Goal: Task Accomplishment & Management: Use online tool/utility

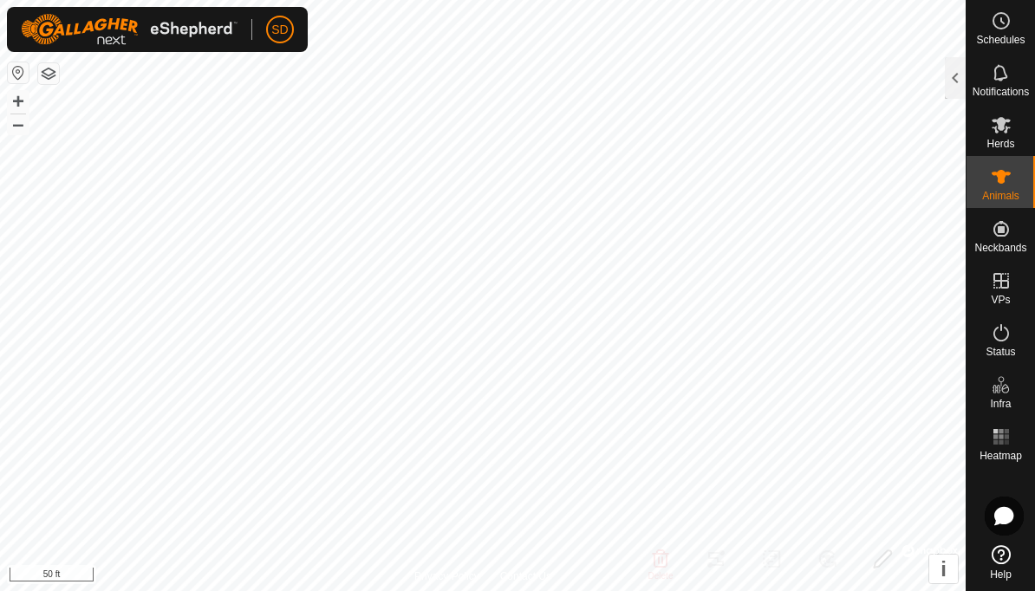
click at [953, 81] on div at bounding box center [955, 78] width 21 height 42
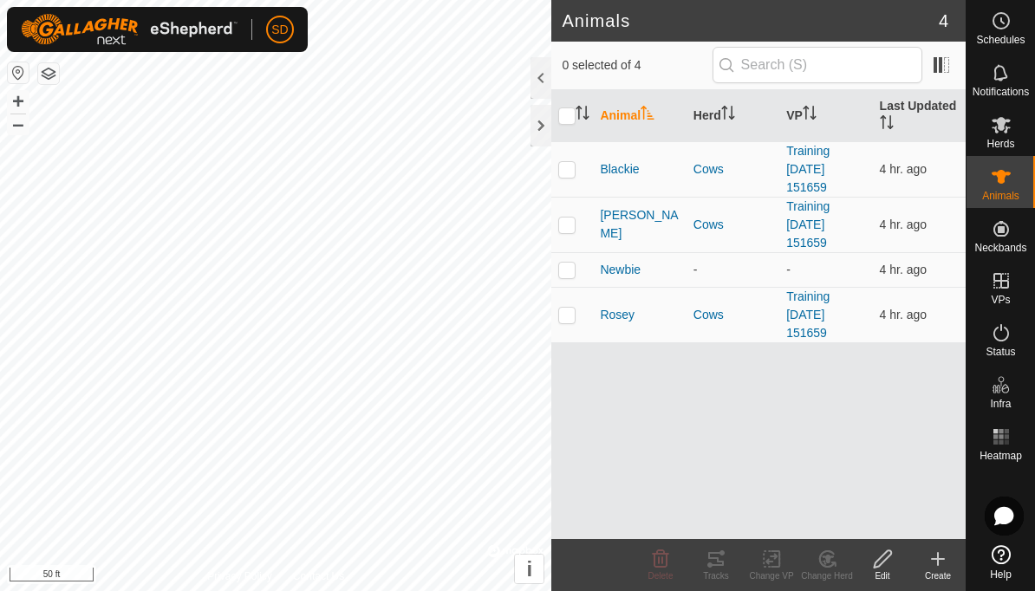
click at [947, 70] on span at bounding box center [941, 65] width 28 height 28
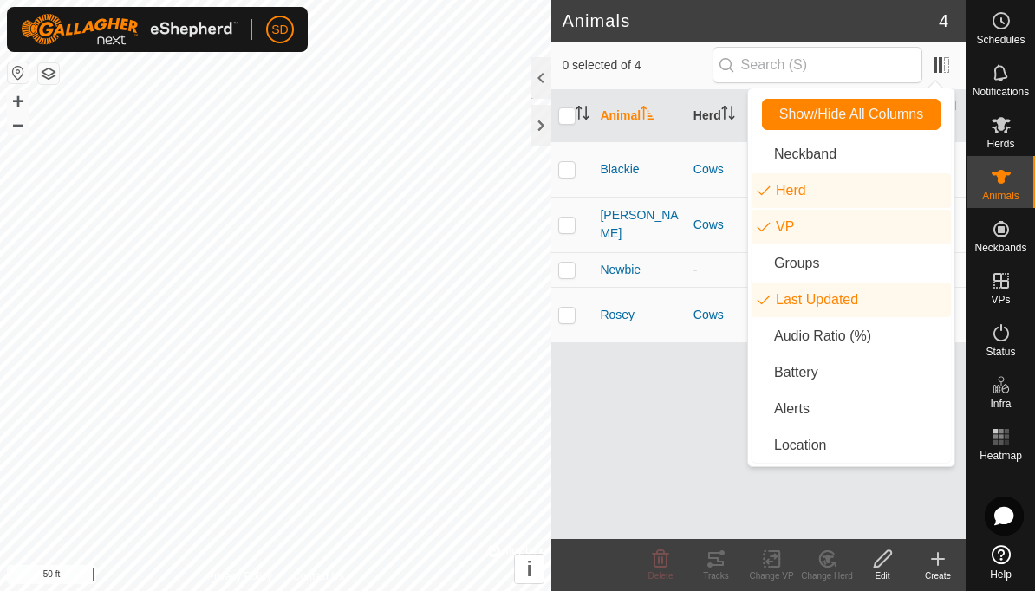
click at [843, 342] on li "Audio Ratio (%)" at bounding box center [850, 336] width 199 height 35
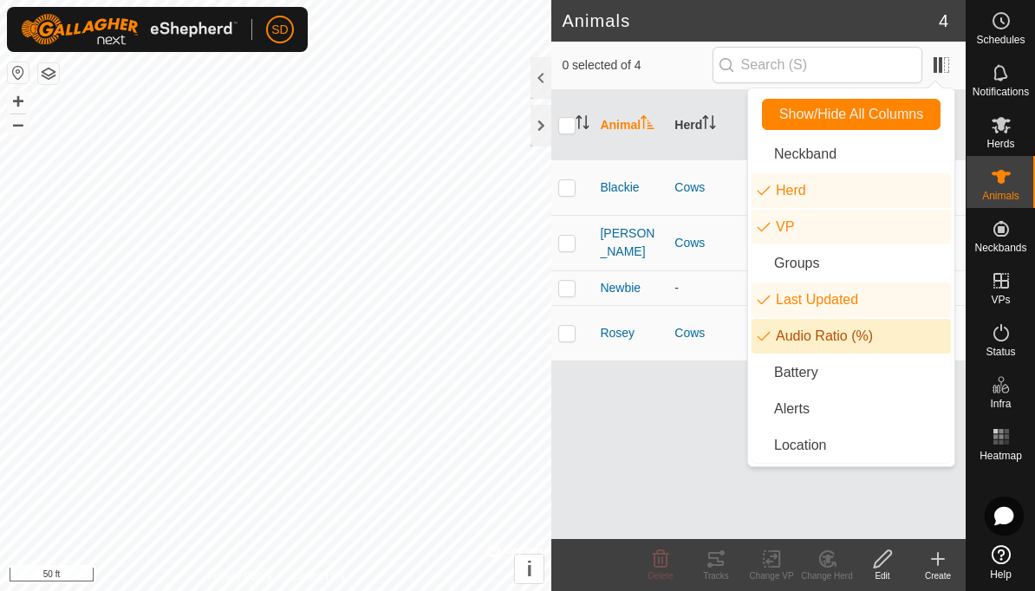
click at [578, 178] on td at bounding box center [572, 186] width 42 height 55
checkbox input "true"
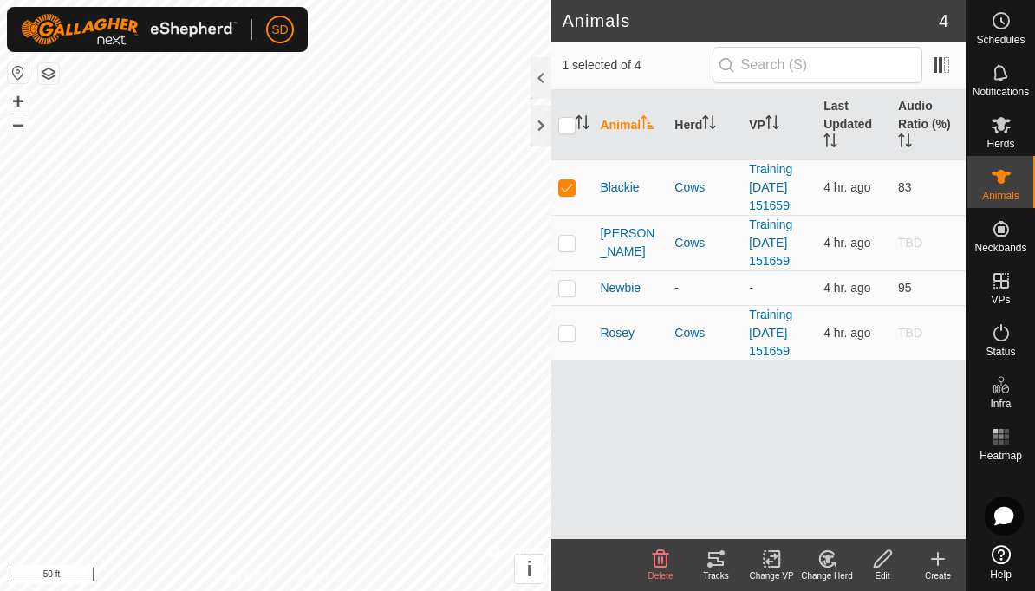
click at [576, 236] on td at bounding box center [572, 242] width 42 height 55
checkbox input "true"
click at [569, 335] on p-checkbox at bounding box center [566, 333] width 17 height 14
checkbox input "true"
click at [945, 70] on span at bounding box center [941, 65] width 28 height 28
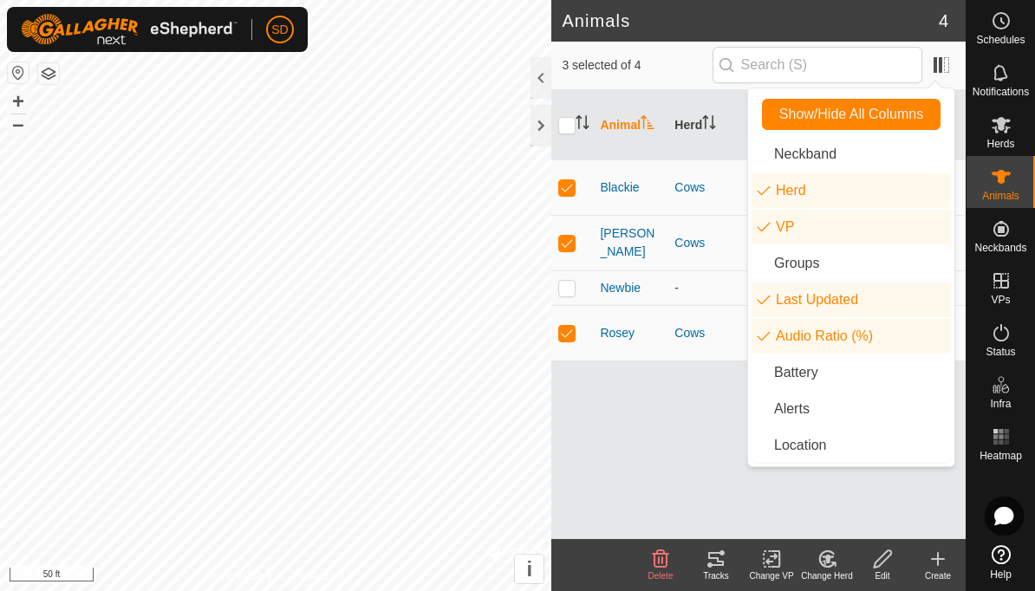
click at [829, 419] on li "Alerts" at bounding box center [850, 409] width 199 height 35
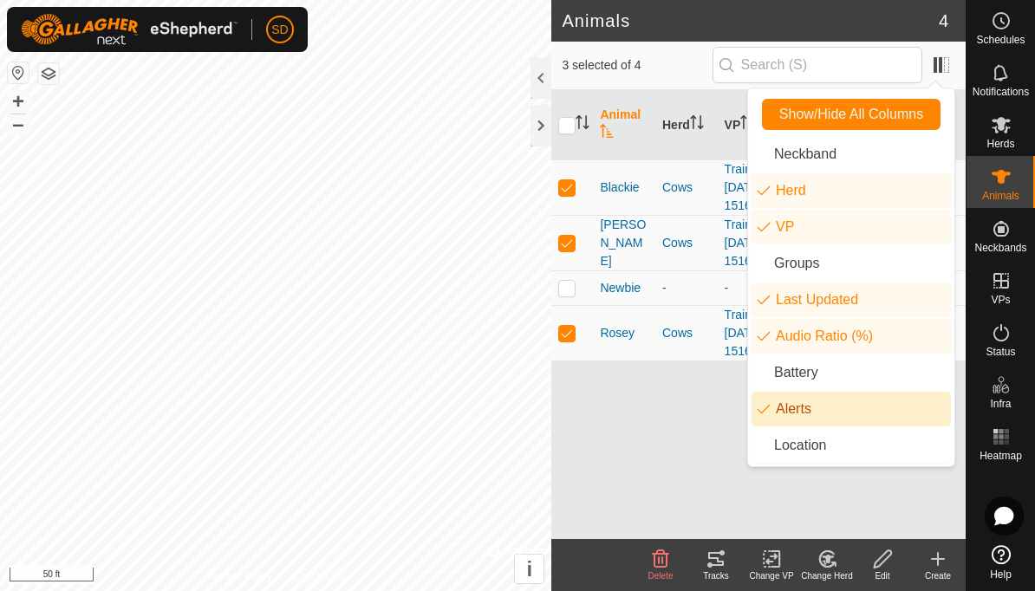
click at [663, 470] on div "Animal Herd VP Last Updated Audio Ratio (%) Alerts Blackie Cows Training 2025-0…" at bounding box center [758, 314] width 414 height 449
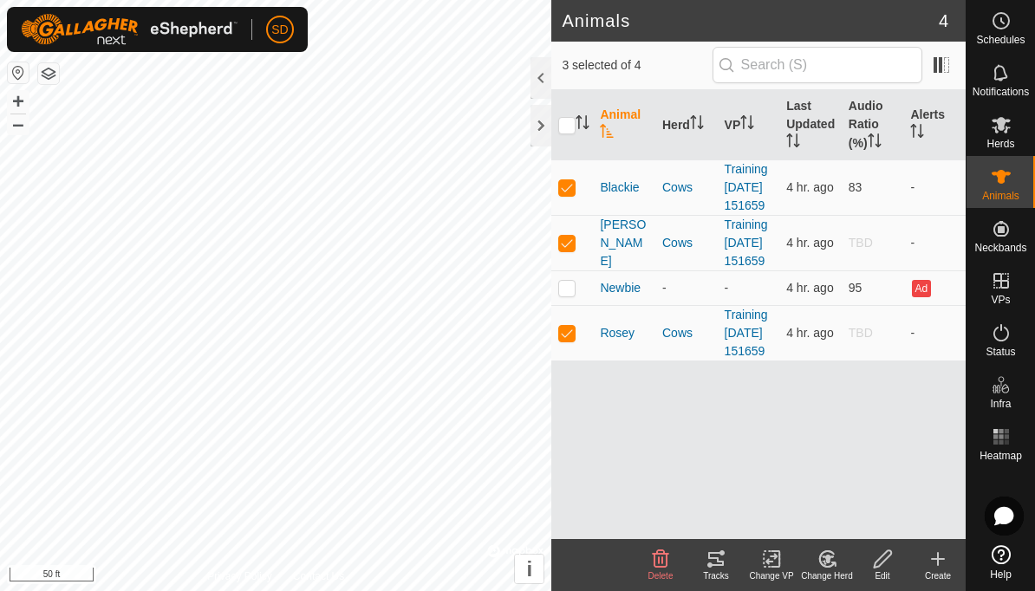
click at [702, 480] on div "Animal Herd VP Last Updated Audio Ratio (%) Alerts Blackie Cows Training 2025-0…" at bounding box center [758, 314] width 414 height 449
click at [940, 75] on span at bounding box center [941, 65] width 28 height 28
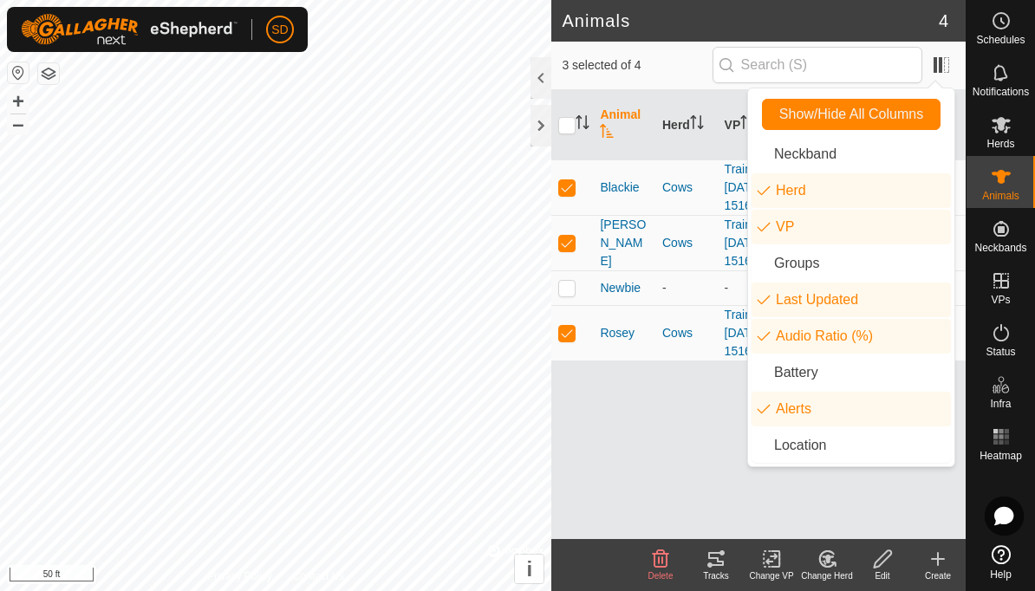
click at [832, 165] on li "Neckband" at bounding box center [850, 154] width 199 height 35
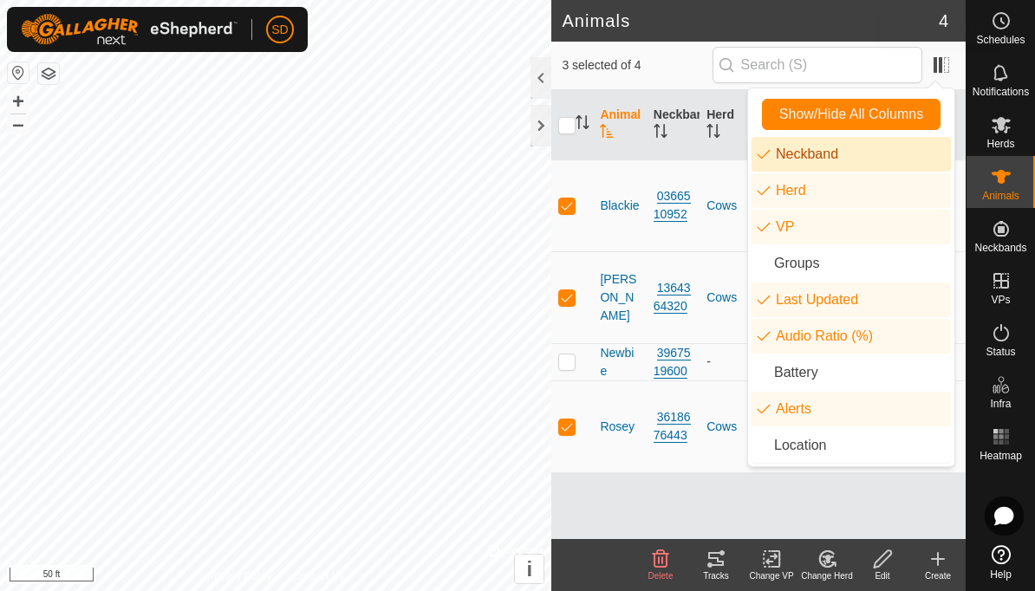
click at [945, 68] on span at bounding box center [941, 65] width 28 height 28
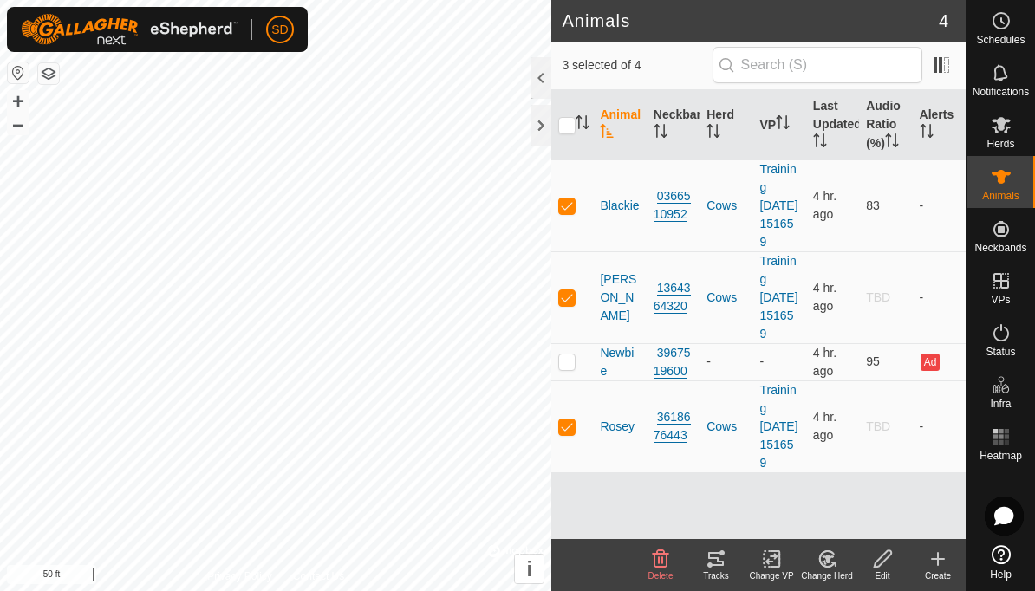
click at [944, 72] on span at bounding box center [941, 65] width 28 height 28
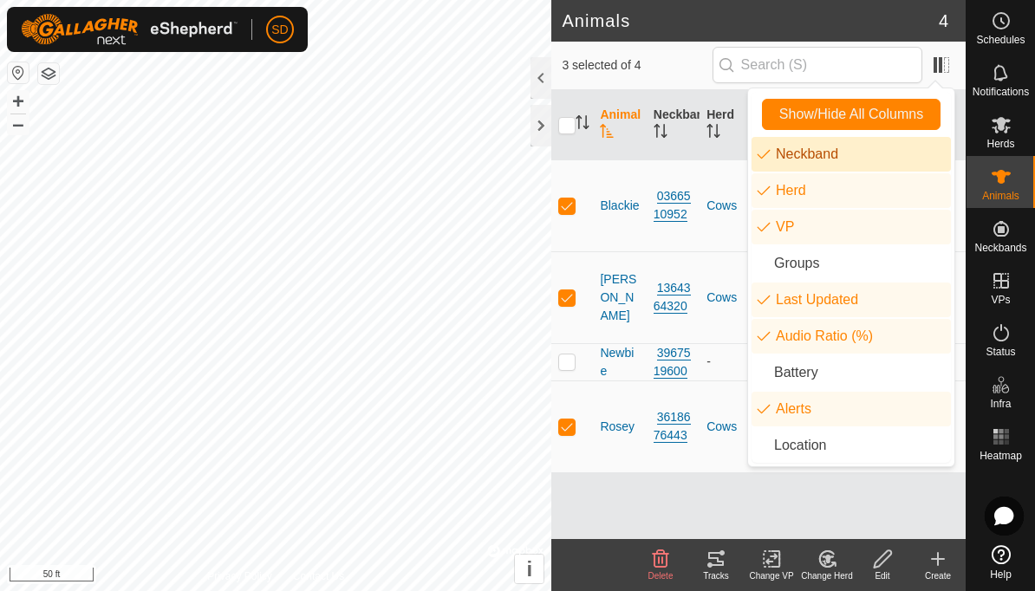
click at [854, 158] on li "Neckband" at bounding box center [850, 154] width 199 height 35
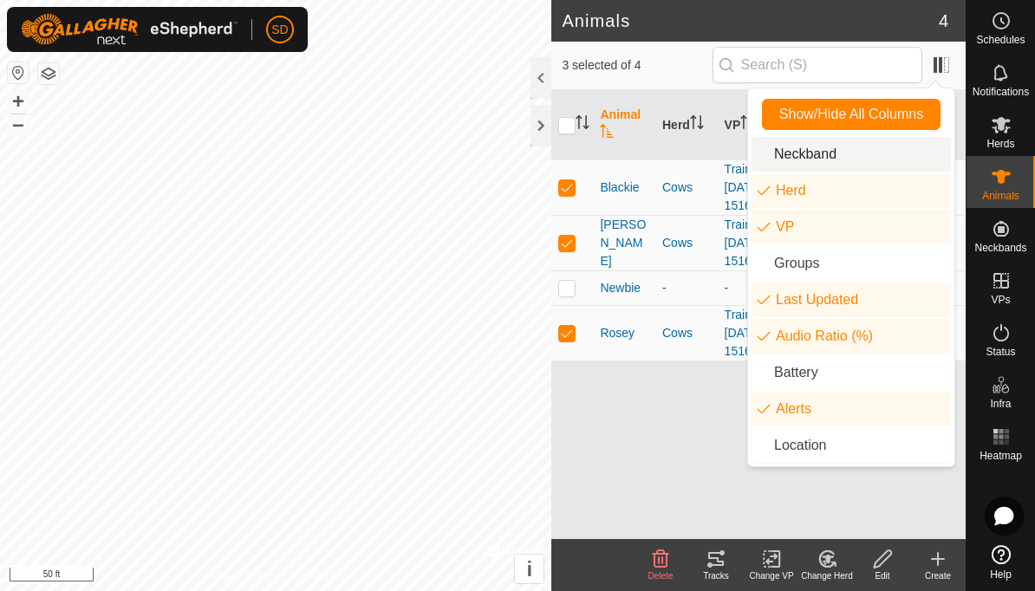
click at [844, 373] on li "Battery" at bounding box center [850, 372] width 199 height 35
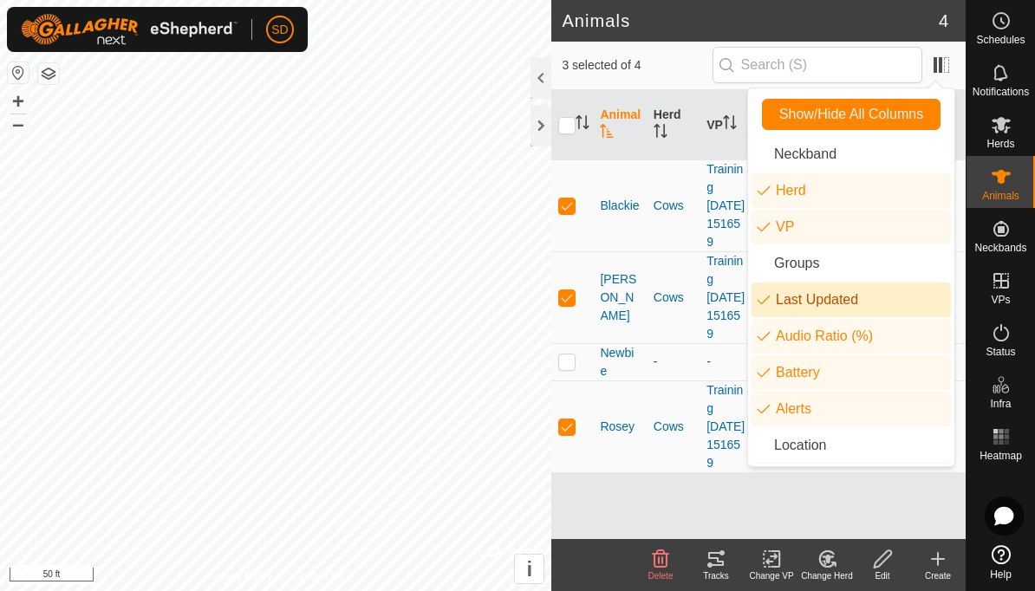
click at [872, 300] on li "Last Updated" at bounding box center [850, 300] width 199 height 35
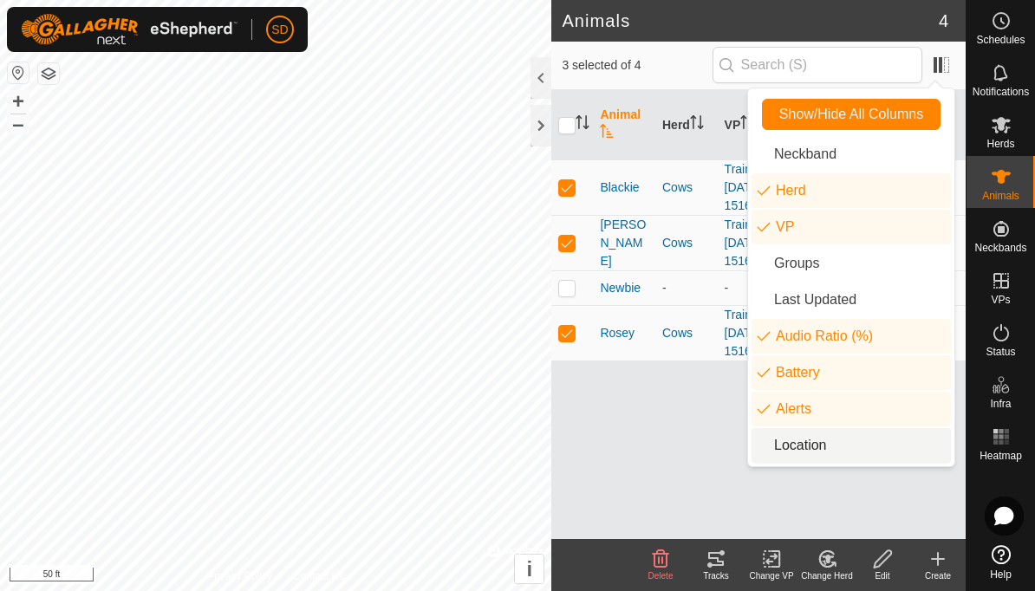
click at [841, 445] on li "Location" at bounding box center [850, 445] width 199 height 35
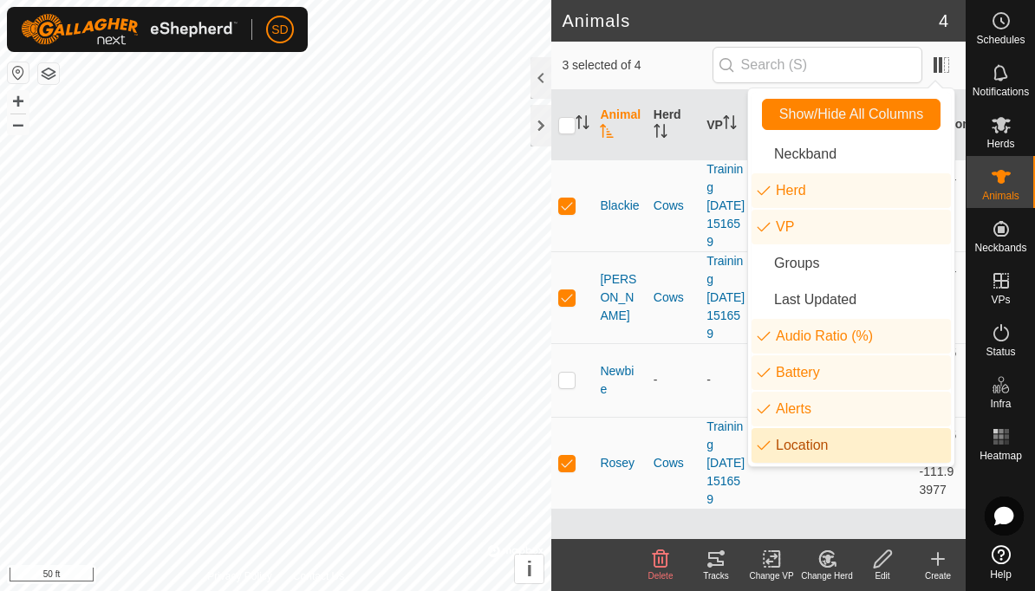
click at [943, 63] on span at bounding box center [941, 65] width 28 height 28
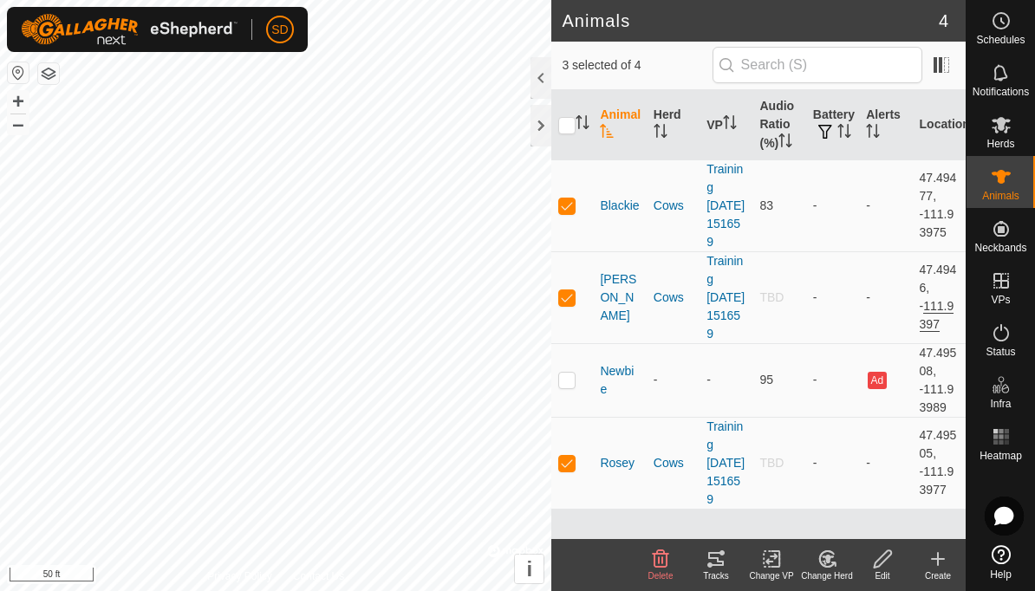
click at [942, 74] on span at bounding box center [941, 65] width 28 height 28
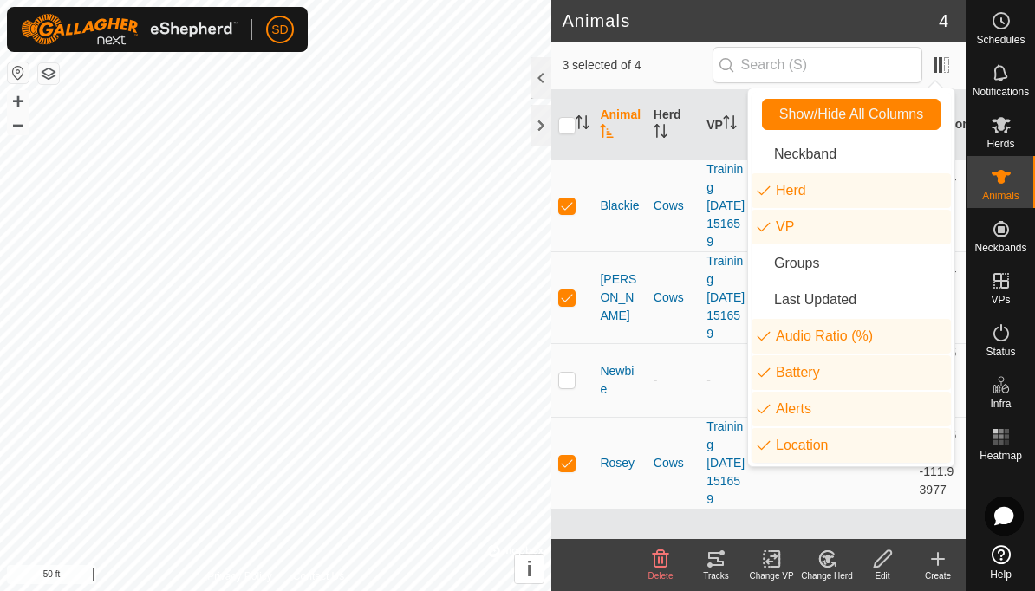
click at [834, 448] on li "Location" at bounding box center [850, 445] width 199 height 35
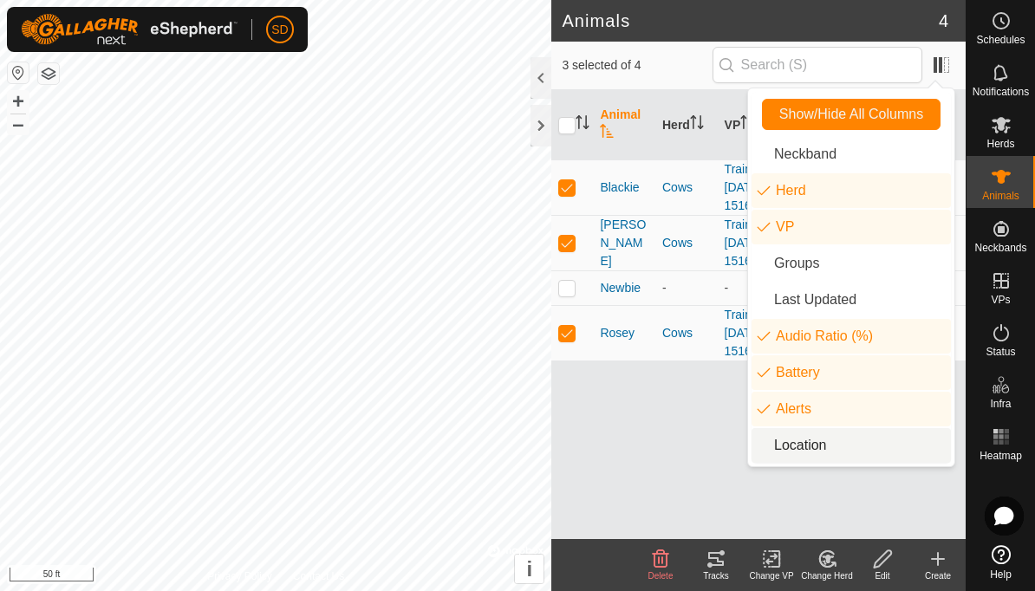
click at [661, 457] on div "Animal Herd VP Audio Ratio (%) Battery Alerts Blackie Cows Training 2025-08-01 …" at bounding box center [758, 314] width 414 height 449
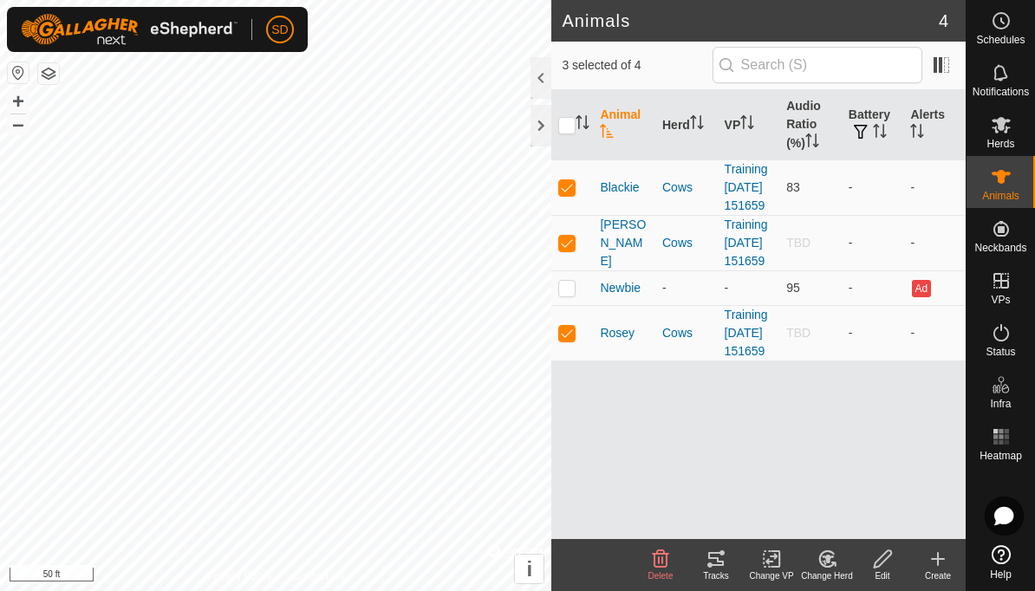
click at [668, 487] on div "Animal Herd VP Audio Ratio (%) Battery Alerts Blackie Cows Training 2025-08-01 …" at bounding box center [758, 314] width 414 height 449
click at [873, 139] on button "button" at bounding box center [861, 132] width 24 height 17
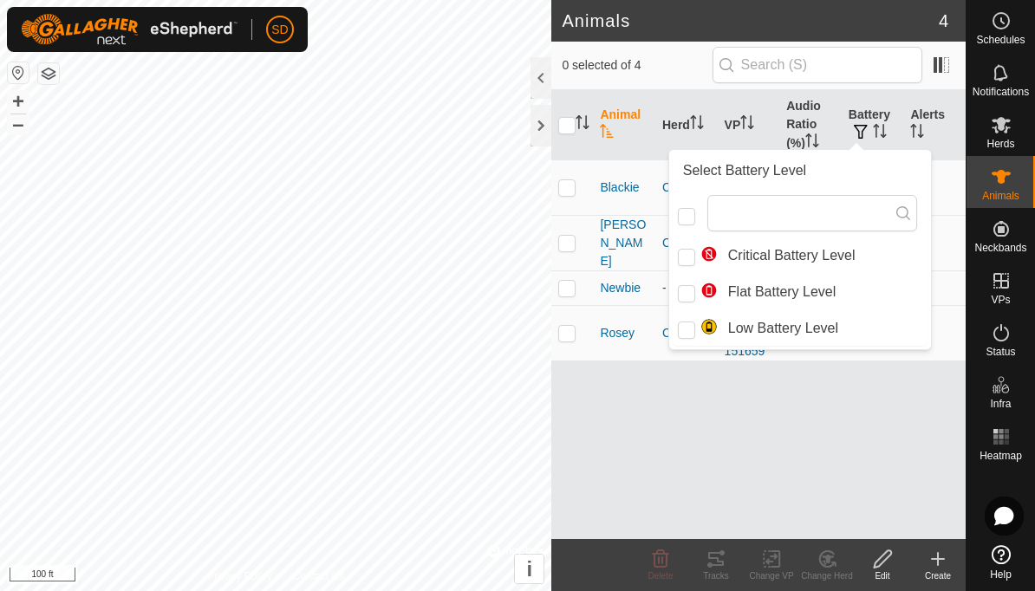
click at [684, 338] on input "Low Battery Level" at bounding box center [686, 330] width 17 height 17
checkbox input "true"
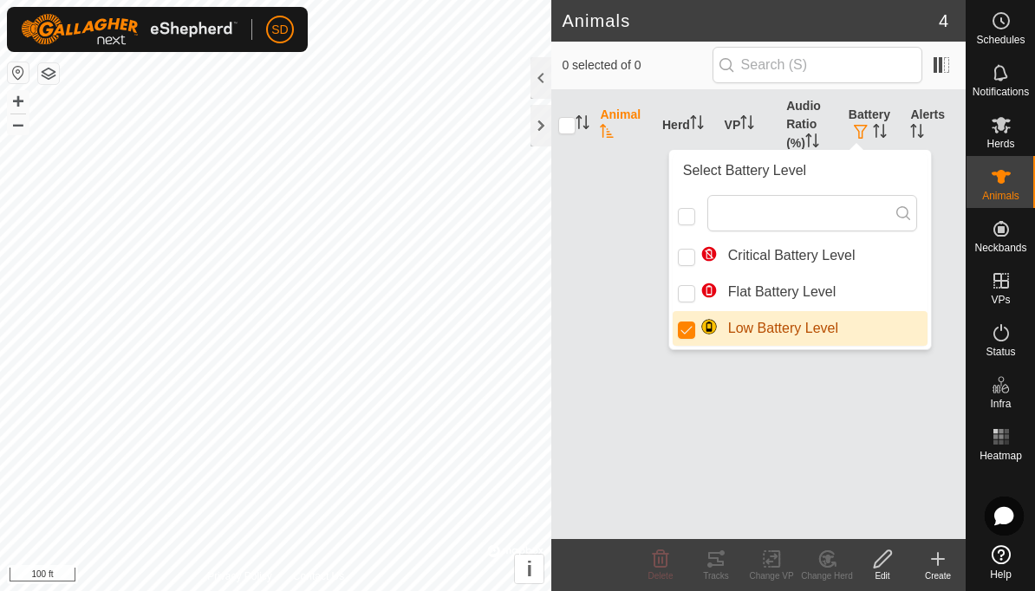
click at [915, 374] on div "Animal Herd VP Audio Ratio (%) Battery Alerts" at bounding box center [758, 314] width 414 height 449
click at [929, 240] on div "Animal Herd VP Audio Ratio (%) Battery Alerts" at bounding box center [758, 314] width 414 height 449
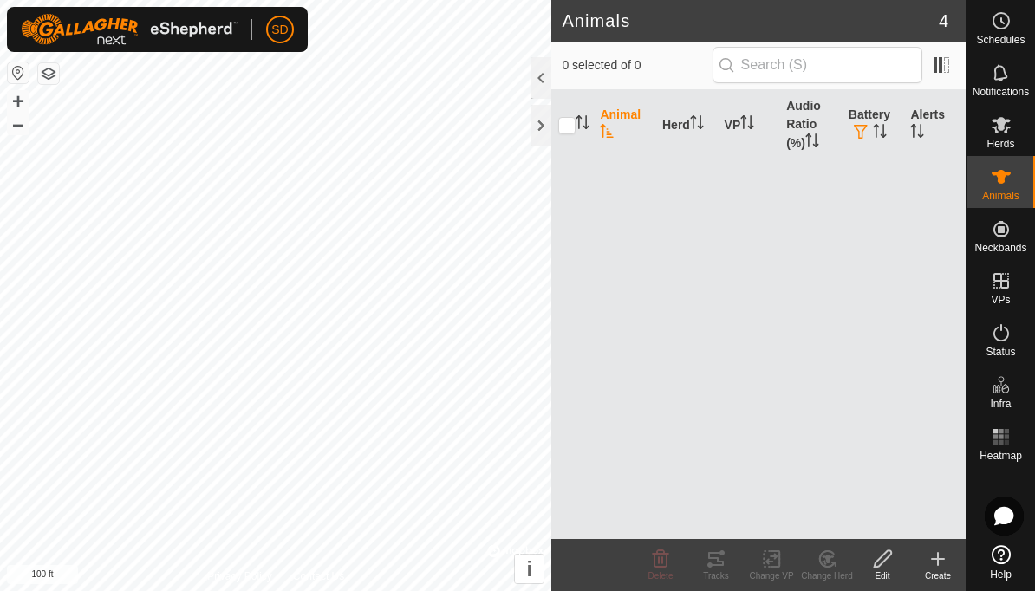
click at [873, 127] on button "button" at bounding box center [861, 132] width 24 height 17
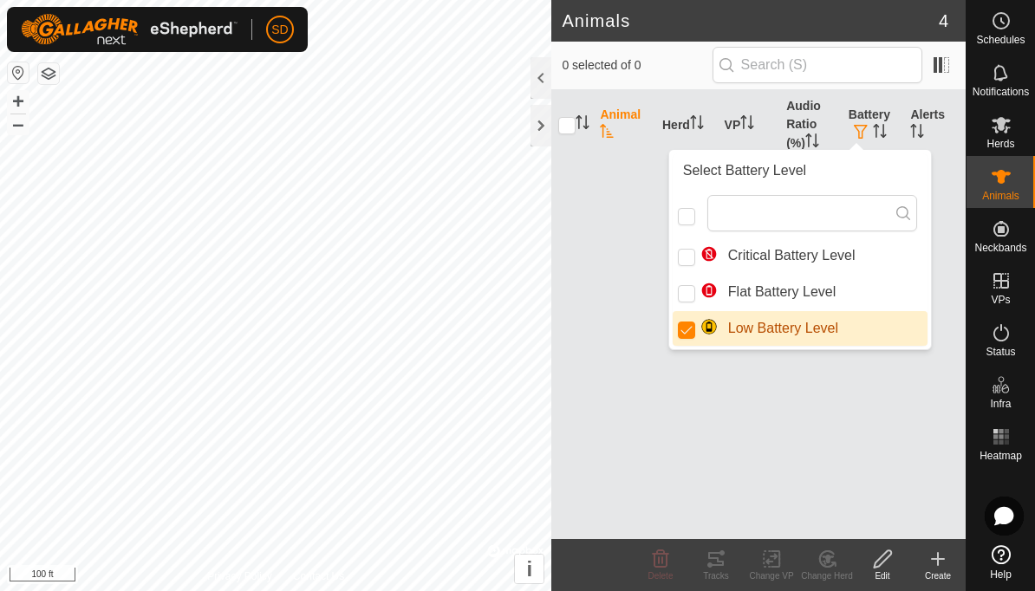
click at [680, 329] on input "Low Battery Level" at bounding box center [686, 330] width 17 height 17
checkbox input "false"
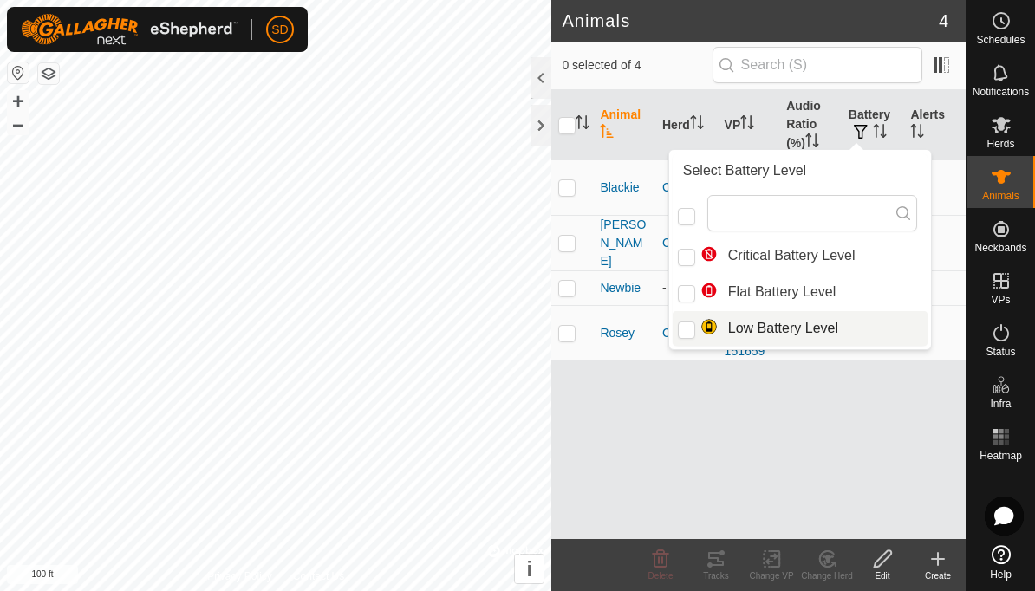
click at [880, 473] on div "Animal Herd VP Audio Ratio (%) Battery Alerts Blackie Cows Training 2025-08-01 …" at bounding box center [758, 314] width 414 height 449
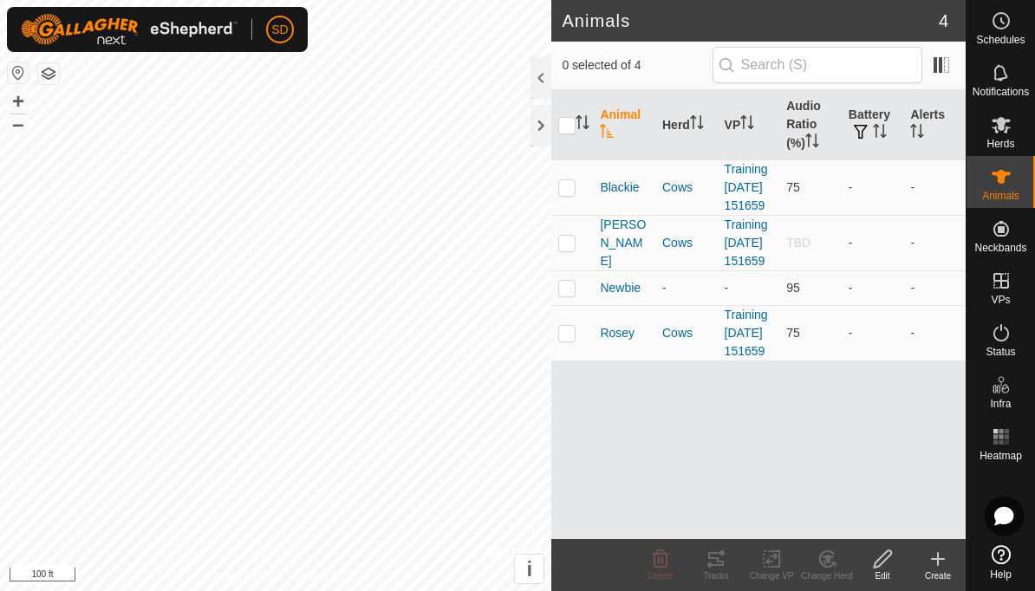
click at [875, 482] on div "Animal Herd VP Audio Ratio (%) Battery Alerts Blackie Cows Training 2025-08-01 …" at bounding box center [758, 314] width 414 height 449
click at [802, 124] on th "Audio Ratio (%)" at bounding box center [810, 125] width 62 height 70
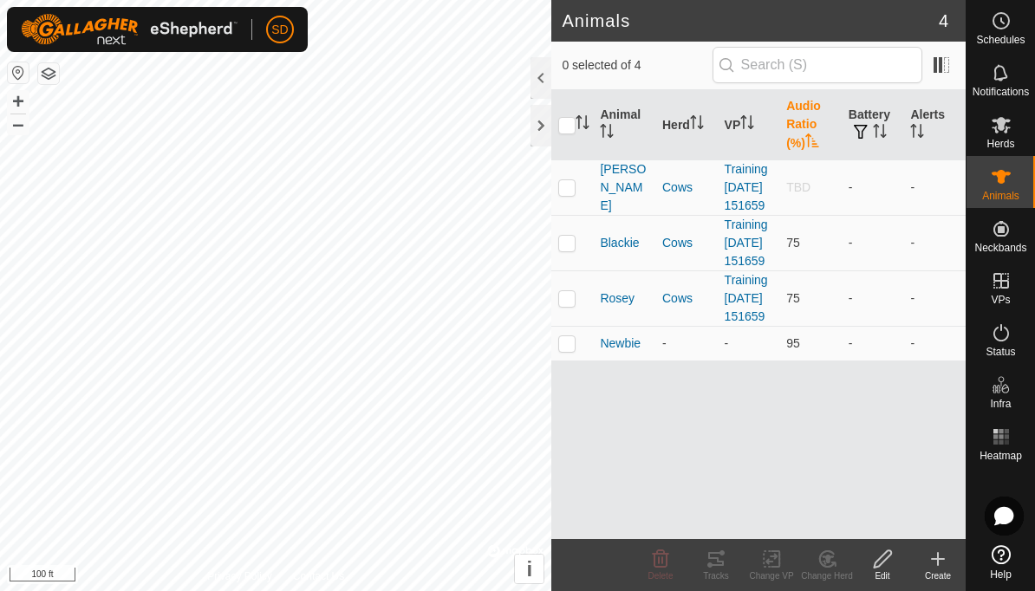
click at [805, 121] on th "Audio Ratio (%)" at bounding box center [810, 125] width 62 height 70
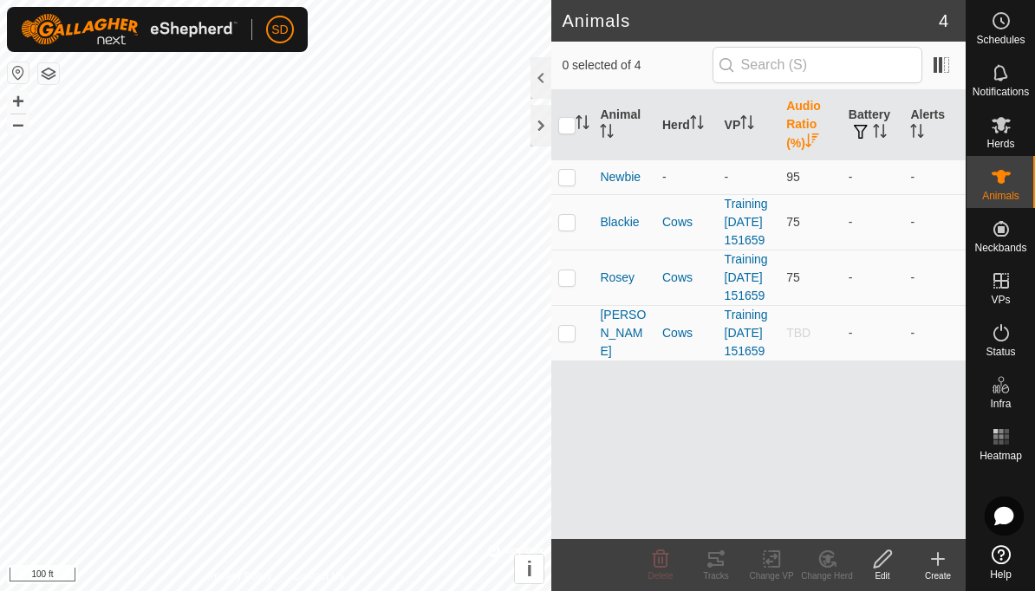
click at [1006, 84] on es-notification-svg-icon at bounding box center [1001, 73] width 31 height 28
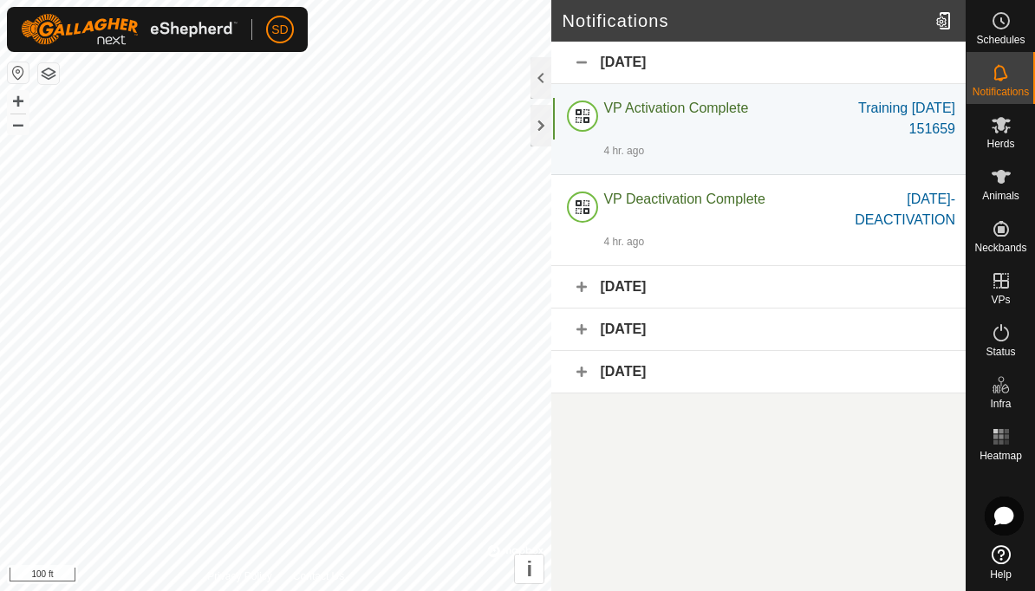
click at [1005, 193] on span "Animals" at bounding box center [1000, 196] width 37 height 10
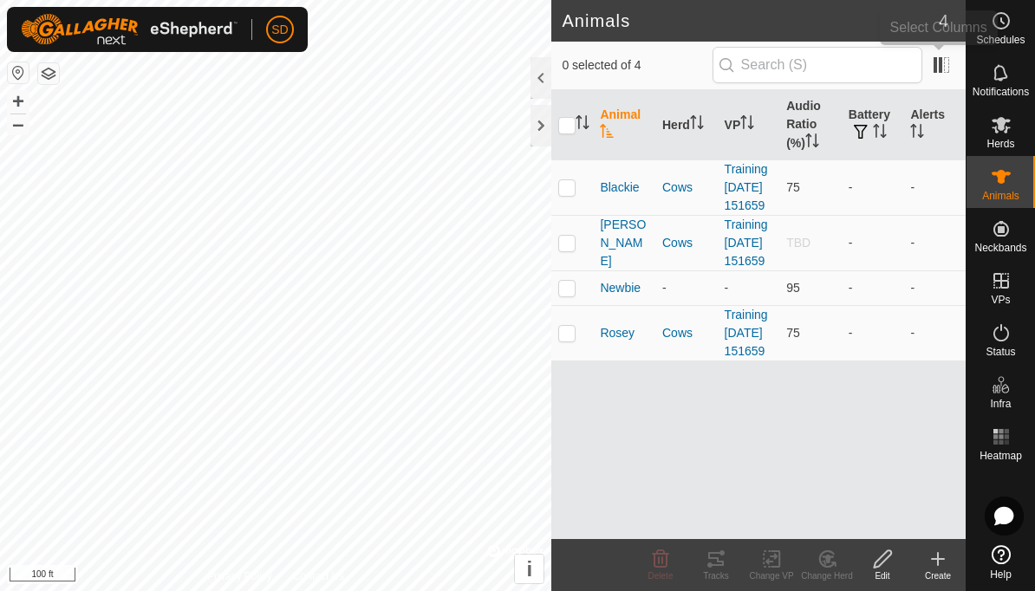
click at [946, 71] on span at bounding box center [941, 65] width 28 height 28
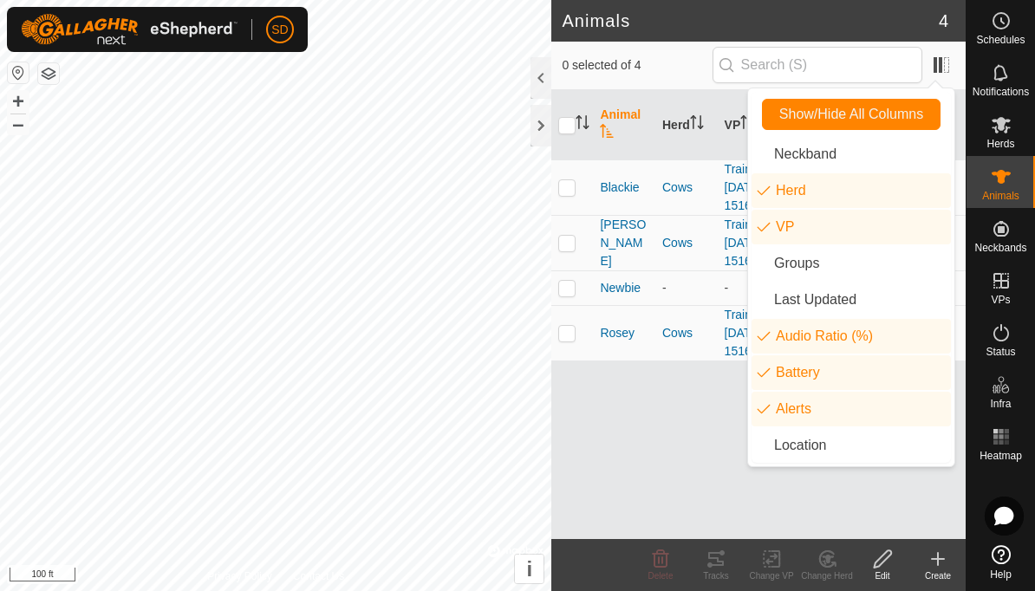
click at [694, 489] on div "Animal Herd VP Audio Ratio (%) Battery Alerts Blackie Cows Training 2025-08-01 …" at bounding box center [758, 314] width 414 height 449
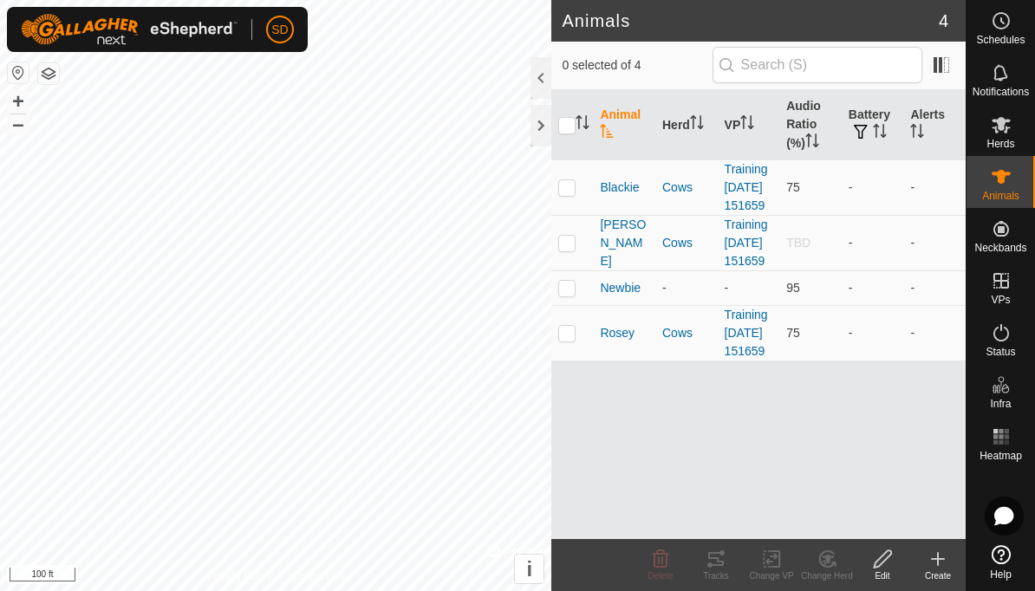
click at [888, 566] on icon at bounding box center [883, 559] width 22 height 21
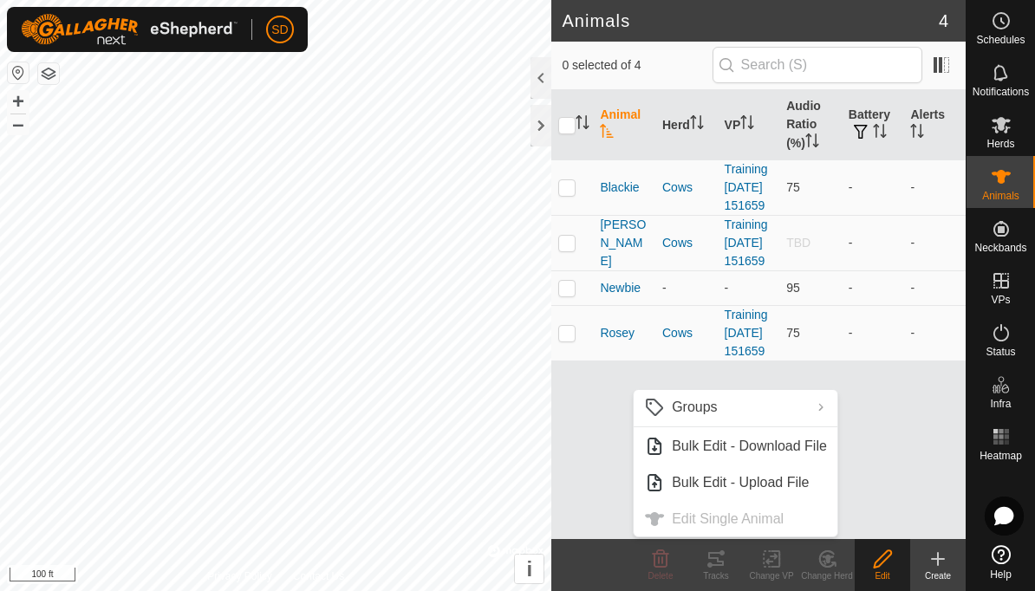
click at [906, 474] on div "Animal Herd VP Audio Ratio (%) Battery Alerts Blackie Cows Training 2025-08-01 …" at bounding box center [758, 314] width 414 height 449
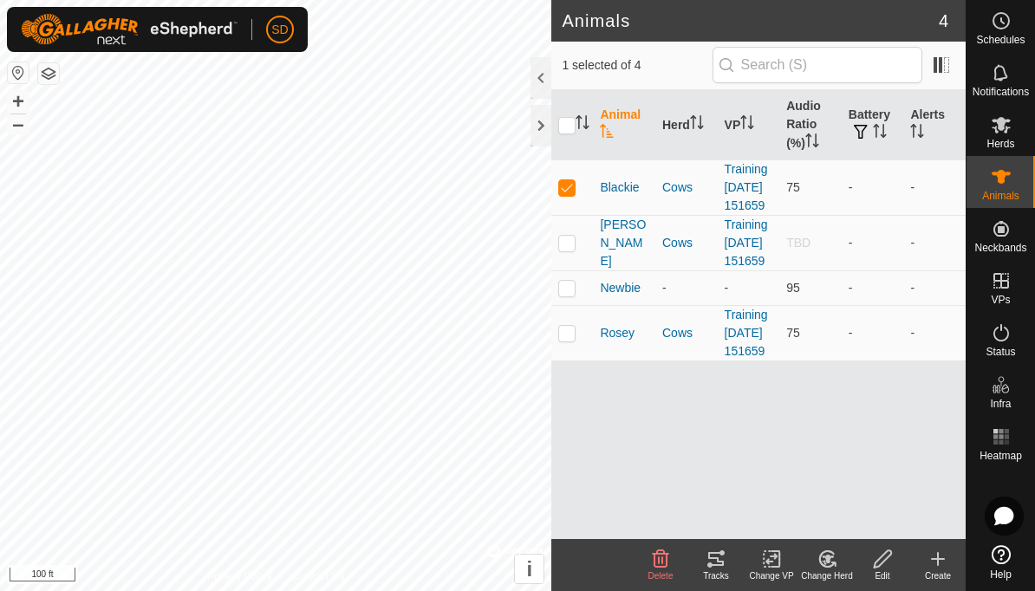
checkbox input "false"
checkbox input "true"
checkbox input "false"
click at [575, 250] on p-checkbox at bounding box center [566, 243] width 17 height 14
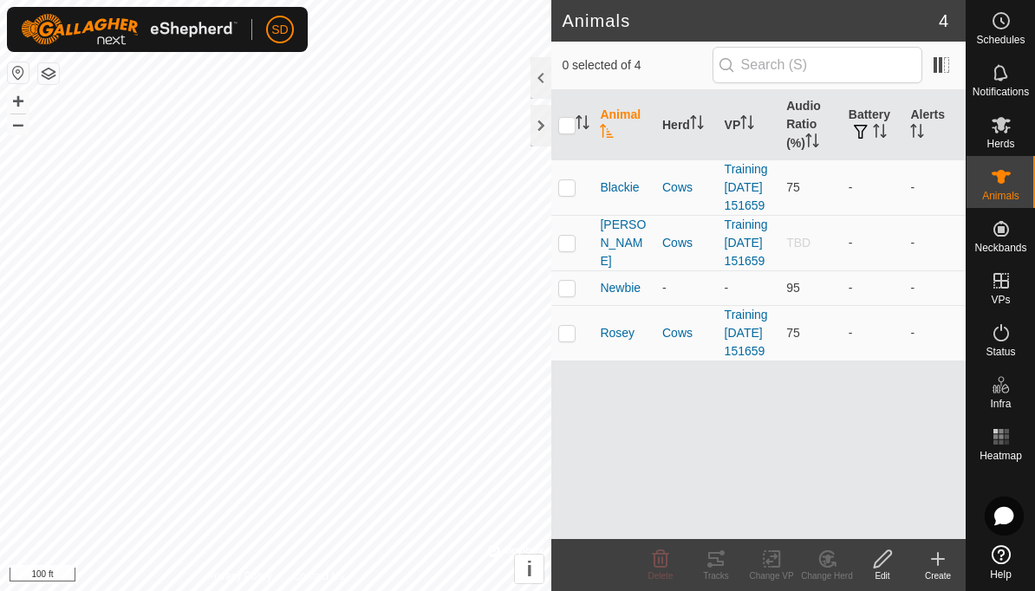
checkbox input "false"
click at [866, 133] on span "button" at bounding box center [861, 132] width 14 height 14
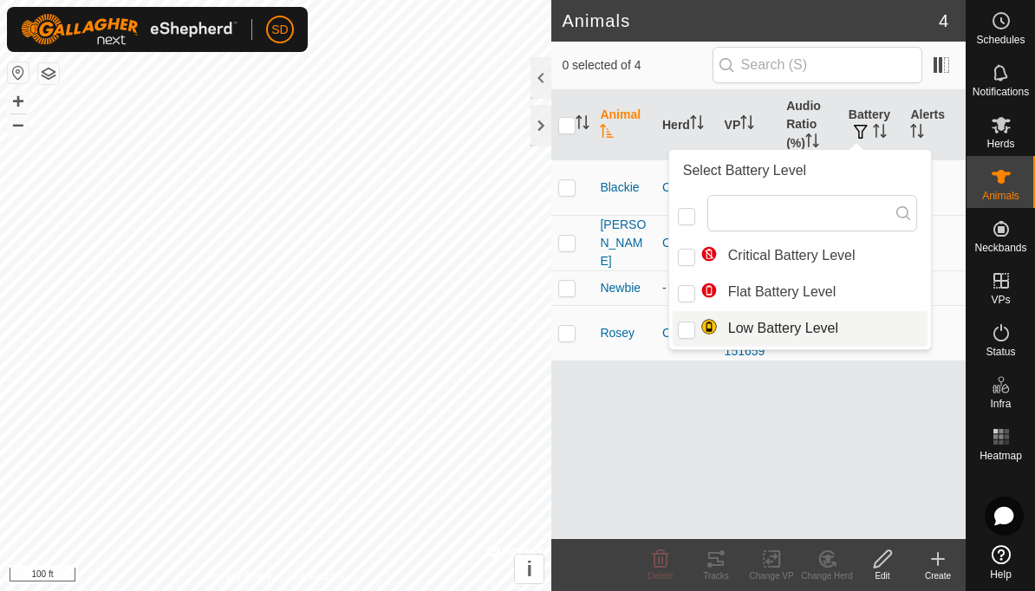
click at [823, 328] on span "Low Battery Level" at bounding box center [769, 328] width 138 height 21
checkbox input "true"
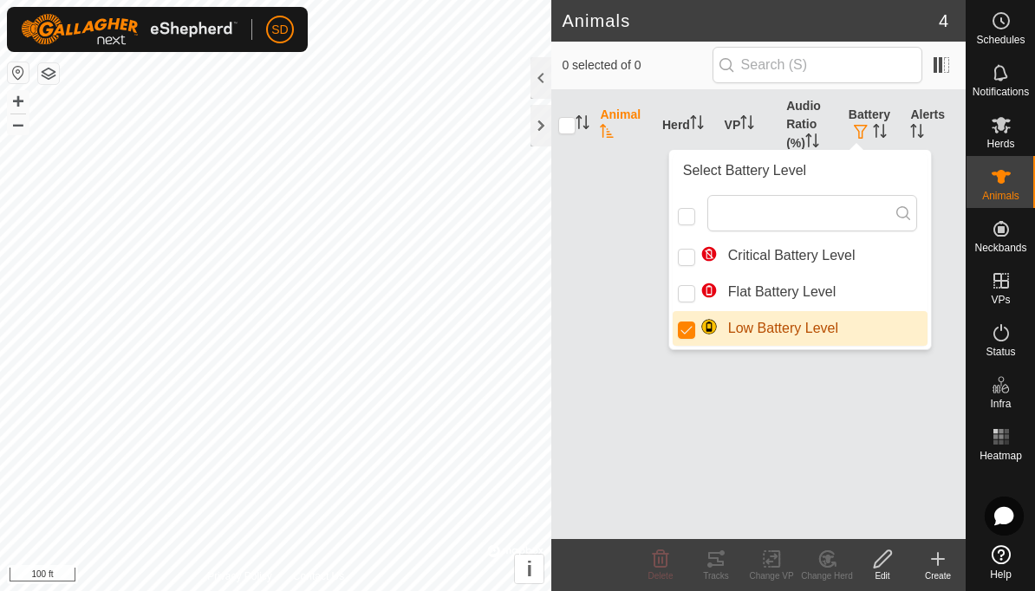
click at [844, 403] on div "Animal Herd VP Audio Ratio (%) Battery Alerts" at bounding box center [758, 314] width 414 height 449
click at [862, 413] on div "Animal Herd VP Audio Ratio (%) Battery Alerts" at bounding box center [758, 314] width 414 height 449
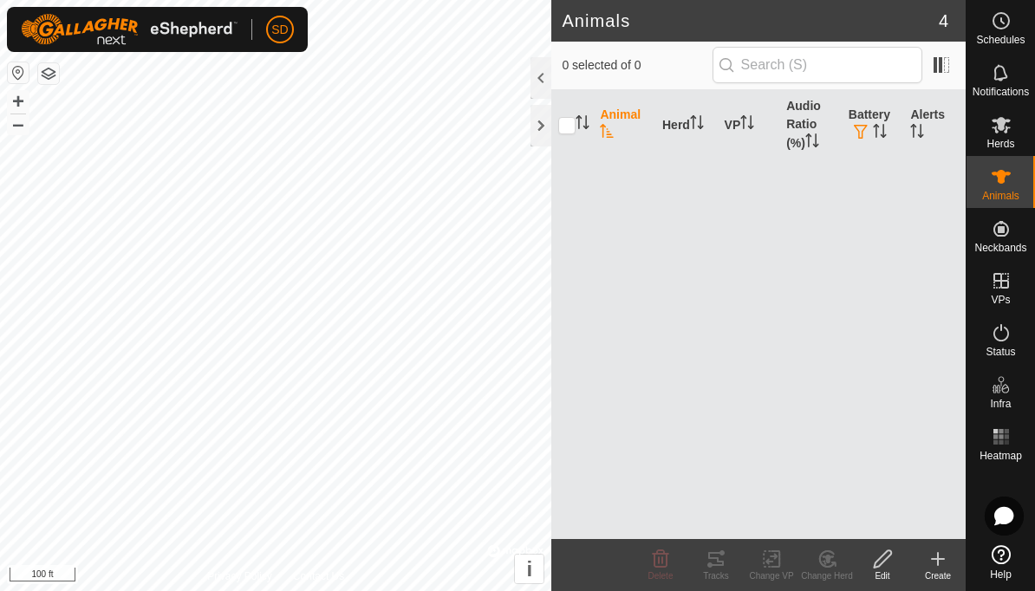
click at [884, 131] on icon "Activate to sort" at bounding box center [883, 131] width 2 height 14
click at [887, 134] on icon "Activate to sort" at bounding box center [880, 131] width 14 height 14
click at [866, 137] on span "button" at bounding box center [861, 132] width 14 height 14
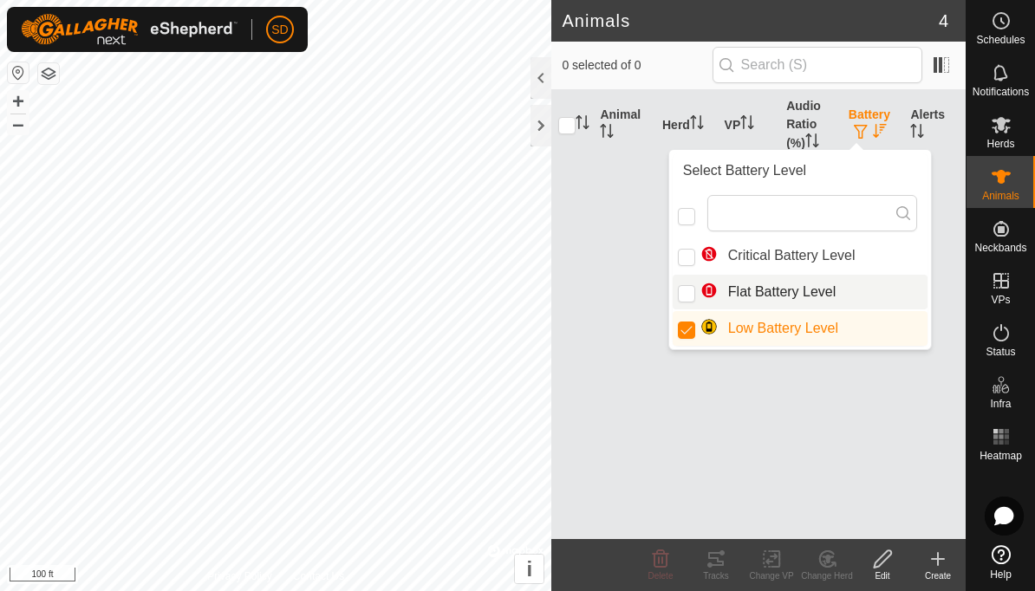
click at [831, 290] on span "Flat Battery Level" at bounding box center [768, 292] width 136 height 21
checkbox input "true"
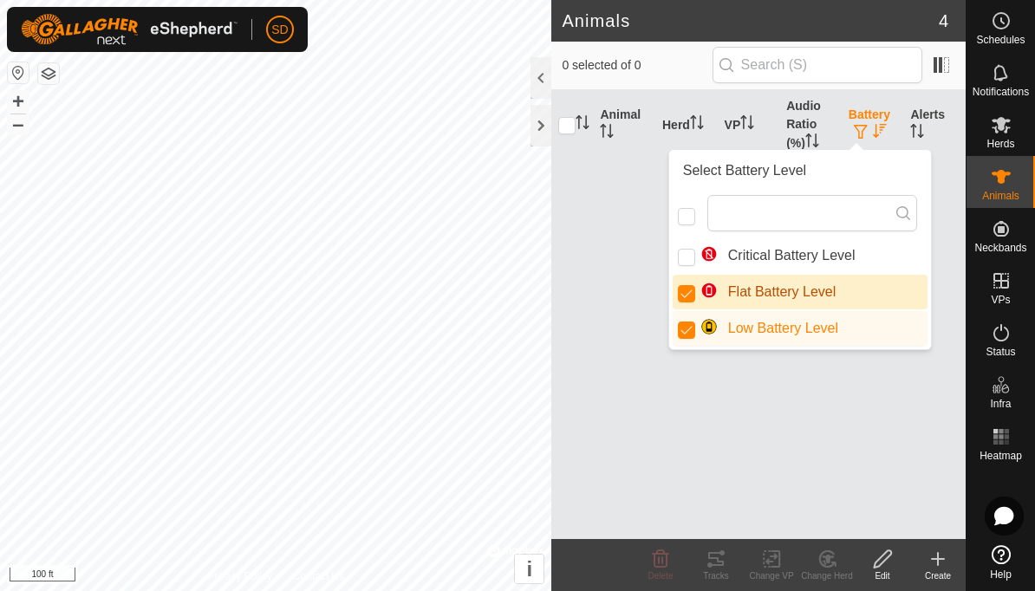
click at [832, 255] on span "Critical Battery Level" at bounding box center [777, 255] width 155 height 21
checkbox input "true"
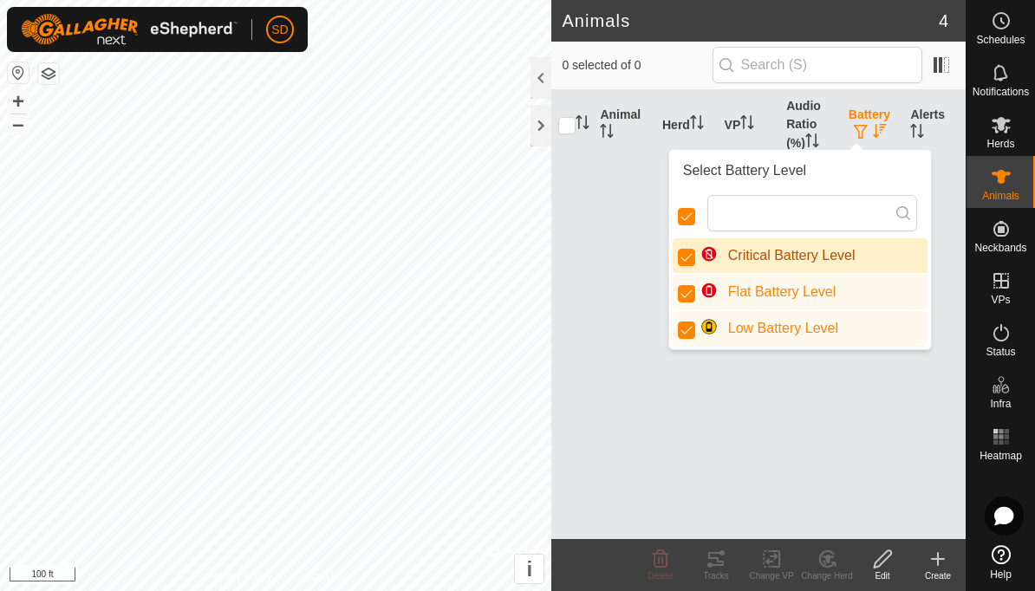
click at [691, 224] on input "checkbox" at bounding box center [686, 216] width 17 height 17
checkbox input "true"
checkbox input "false"
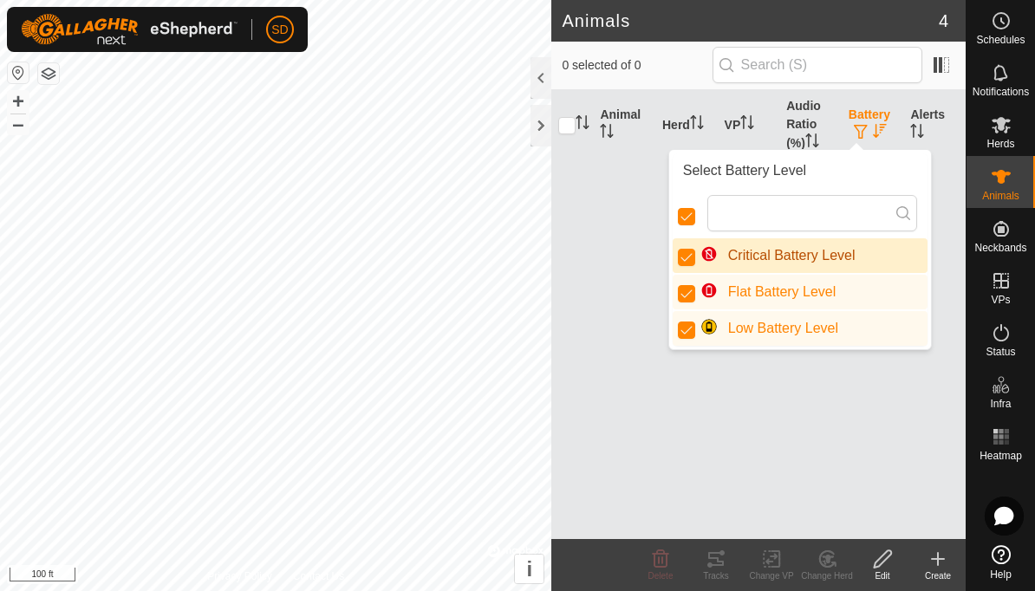
scroll to position [10, 9]
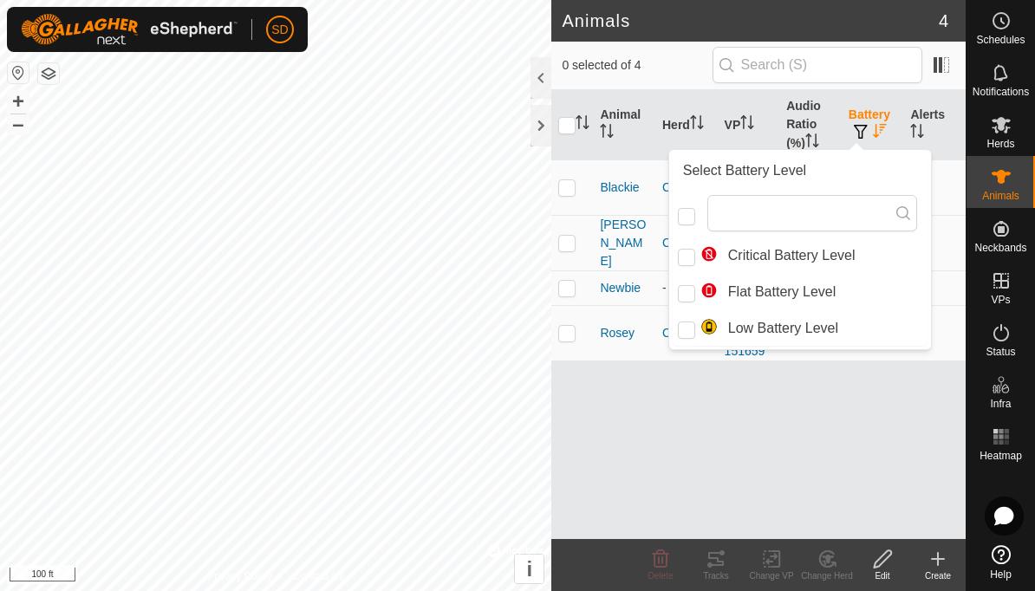
click at [896, 490] on div "Animal Herd VP Audio Ratio (%) Battery Alerts Blackie Cows Training 2025-08-01 …" at bounding box center [758, 314] width 414 height 449
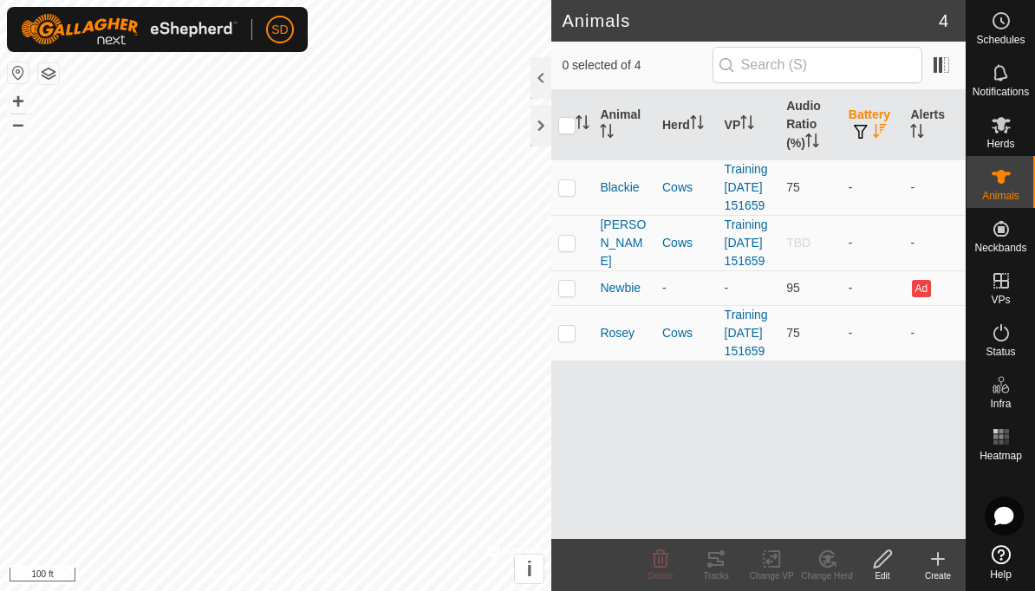
click at [577, 198] on td at bounding box center [572, 186] width 42 height 55
checkbox input "true"
click at [713, 561] on icon at bounding box center [716, 559] width 21 height 21
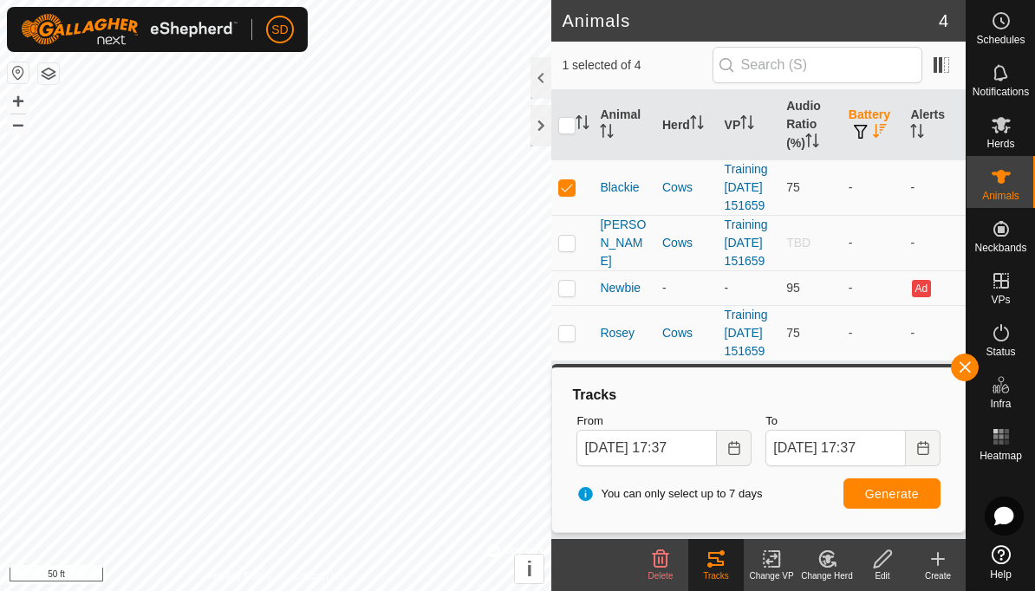
click at [566, 250] on p-checkbox at bounding box center [566, 243] width 17 height 14
checkbox input "true"
click at [580, 199] on td at bounding box center [572, 186] width 42 height 55
checkbox input "false"
click at [912, 494] on span "Generate" at bounding box center [892, 494] width 54 height 14
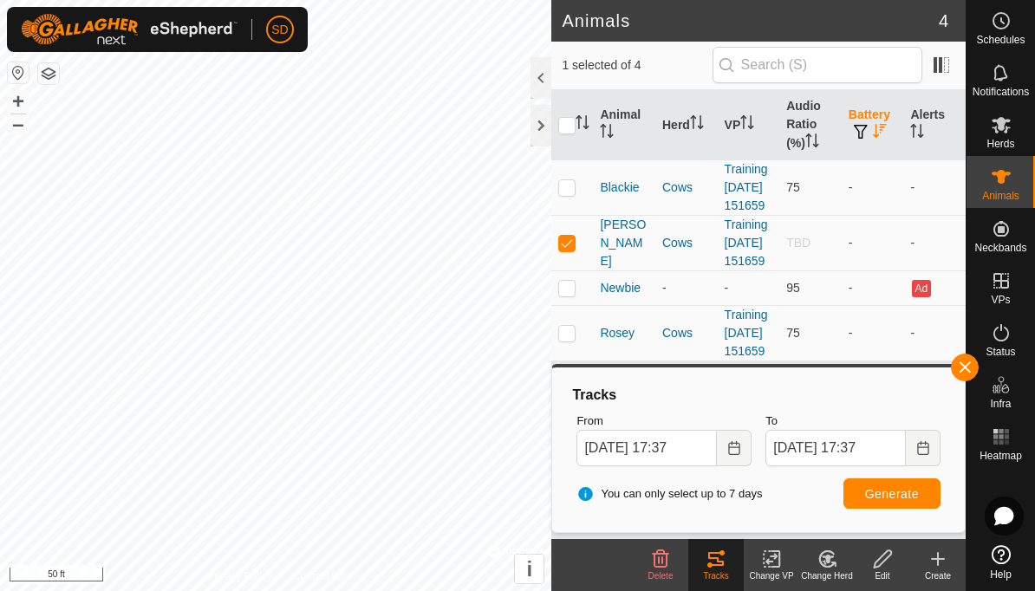
click at [964, 368] on span "button" at bounding box center [965, 368] width 14 height 14
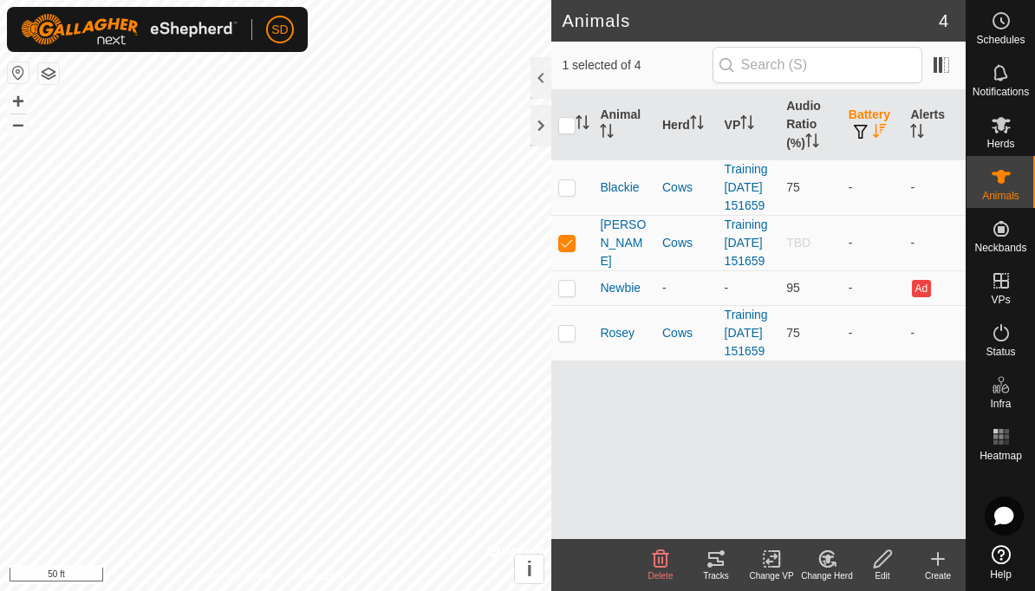
click at [582, 361] on td at bounding box center [572, 332] width 42 height 55
checkbox input "true"
click at [716, 570] on div "Tracks" at bounding box center [715, 575] width 55 height 13
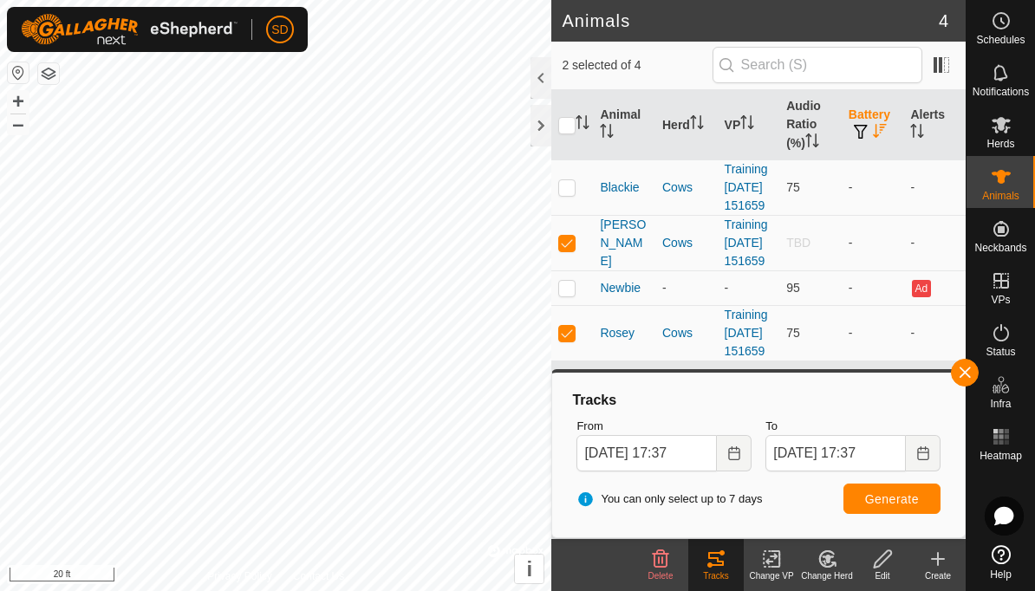
click at [563, 250] on p-checkbox at bounding box center [566, 243] width 17 height 14
checkbox input "false"
click at [571, 184] on td at bounding box center [572, 186] width 42 height 55
click at [567, 205] on td at bounding box center [572, 186] width 42 height 55
checkbox input "false"
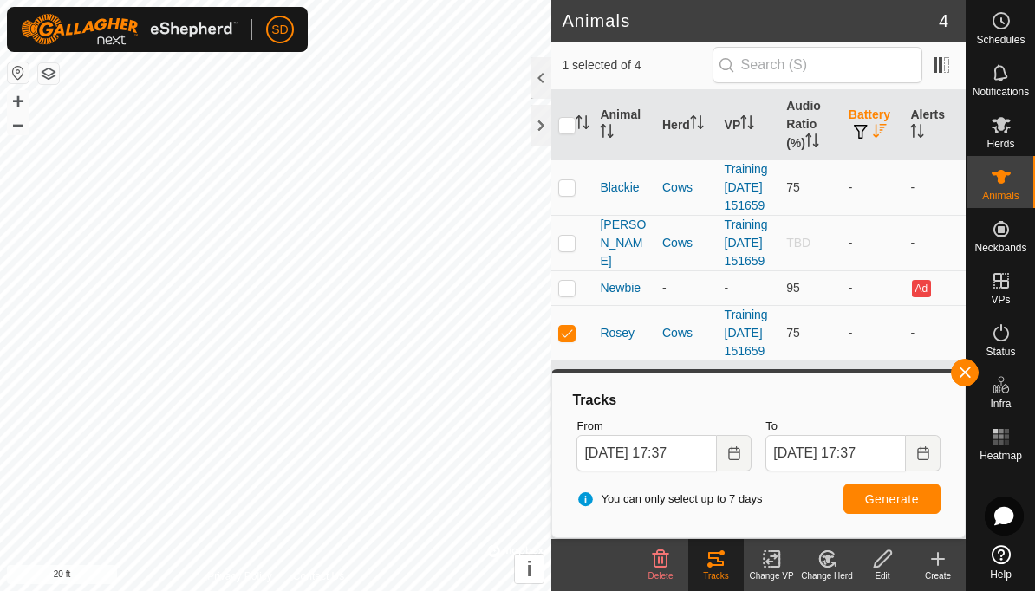
click at [971, 375] on span "button" at bounding box center [965, 373] width 14 height 14
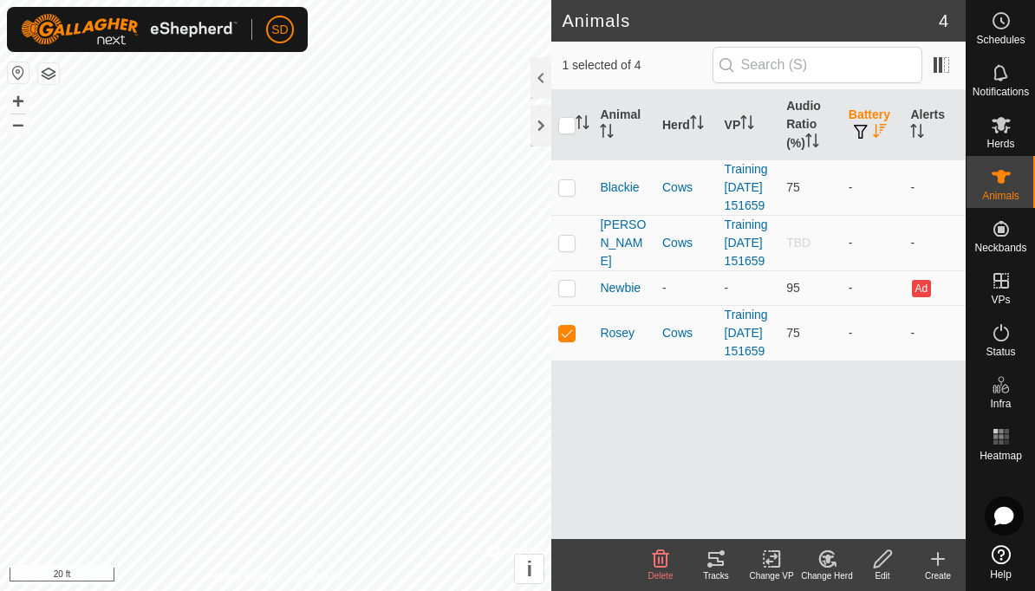
click at [715, 569] on div "Tracks" at bounding box center [715, 575] width 55 height 13
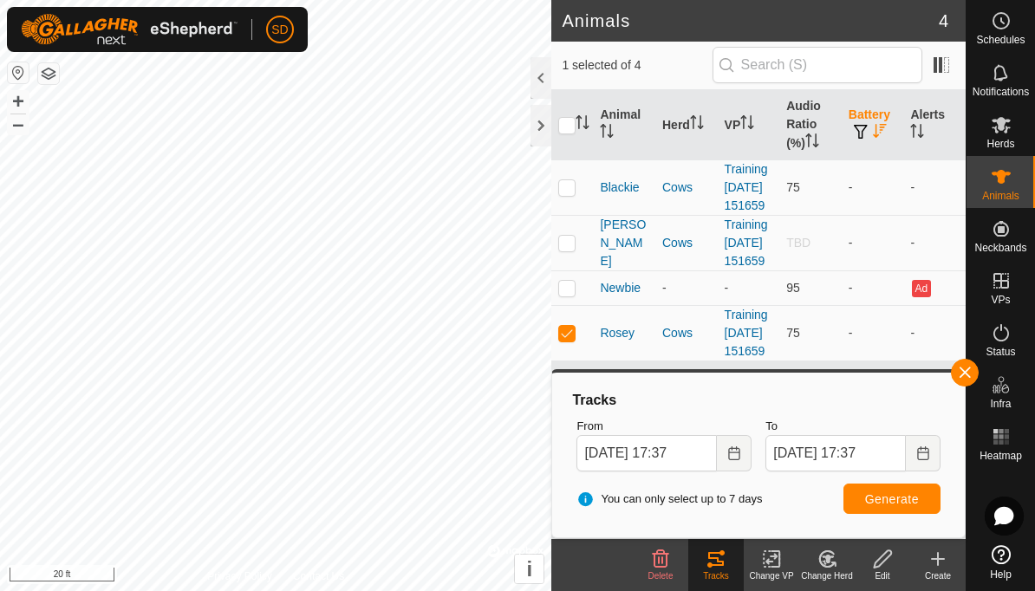
click at [963, 375] on span "button" at bounding box center [965, 373] width 14 height 14
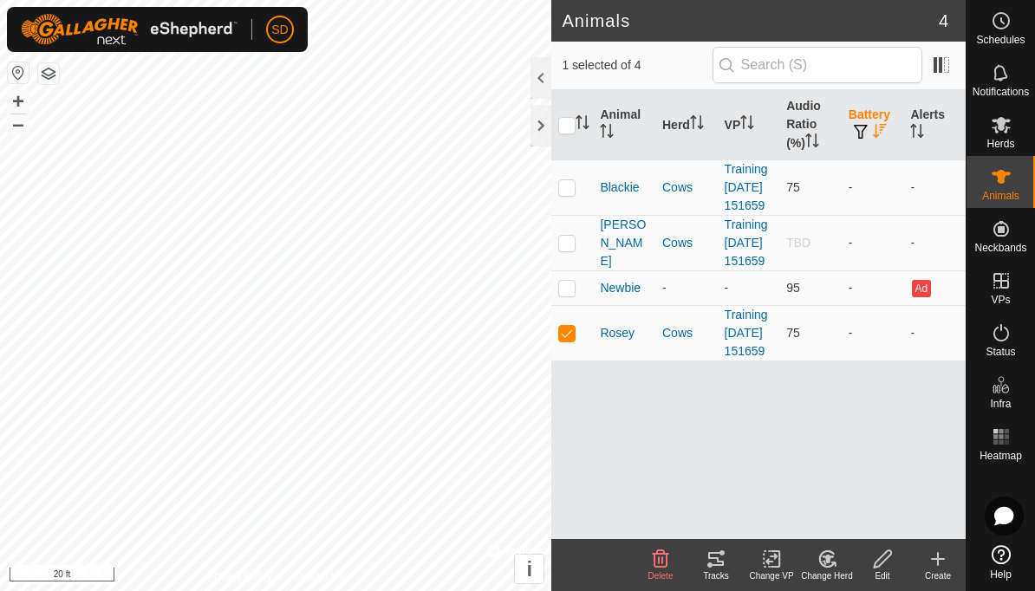
click at [574, 340] on p-checkbox at bounding box center [566, 333] width 17 height 14
checkbox input "false"
click at [574, 250] on p-checkbox at bounding box center [566, 243] width 17 height 14
click at [733, 567] on tracks-svg-icon at bounding box center [715, 559] width 55 height 21
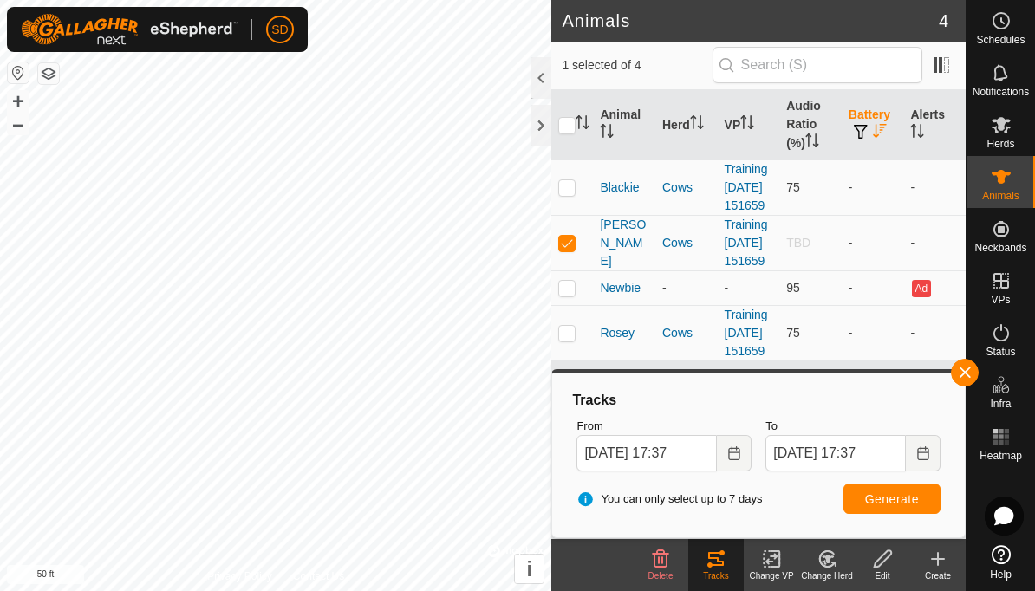
click at [960, 370] on span "button" at bounding box center [965, 373] width 14 height 14
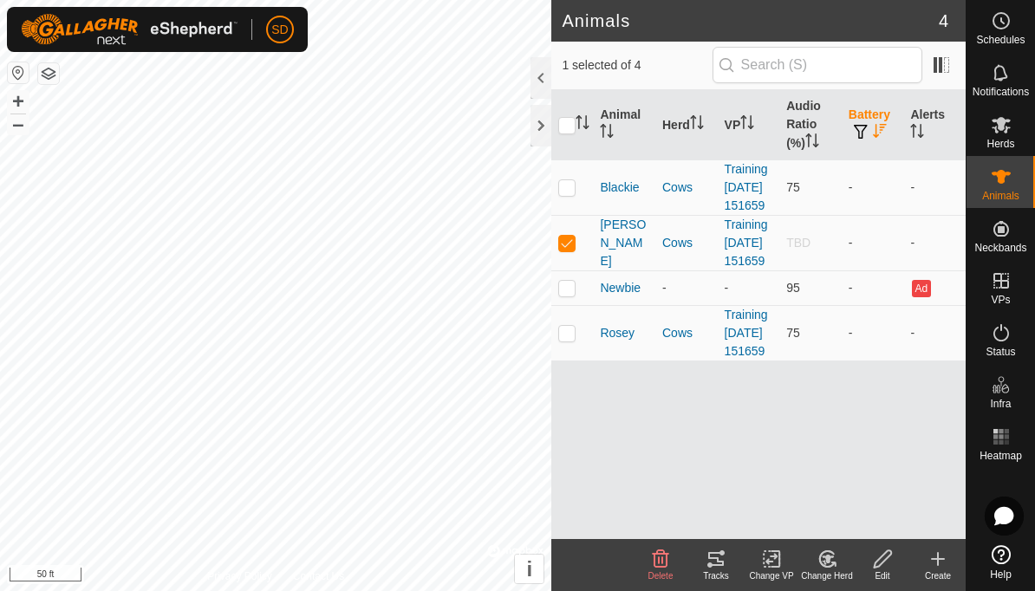
click at [573, 250] on p-checkbox at bounding box center [566, 243] width 17 height 14
checkbox input "false"
click at [573, 194] on p-checkbox at bounding box center [566, 187] width 17 height 14
click at [725, 563] on icon at bounding box center [716, 559] width 21 height 21
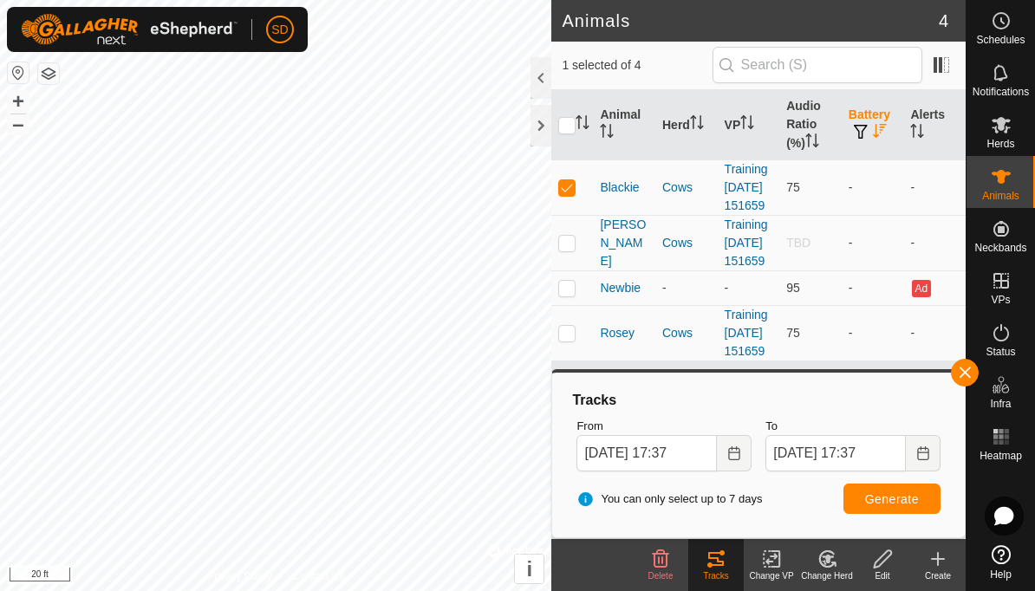
click at [569, 206] on td at bounding box center [572, 186] width 42 height 55
checkbox input "false"
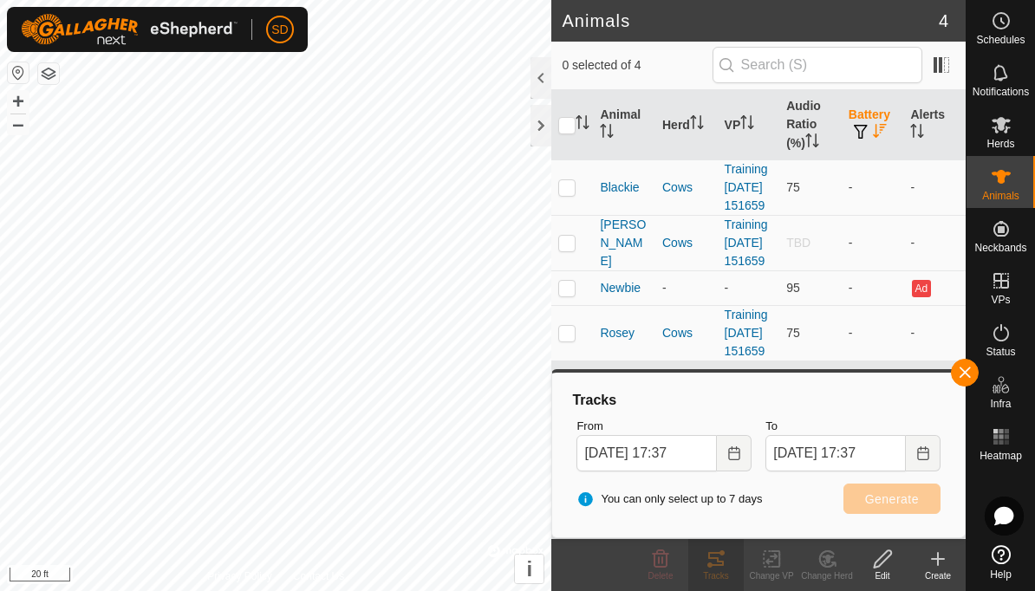
click at [574, 305] on td at bounding box center [572, 287] width 42 height 35
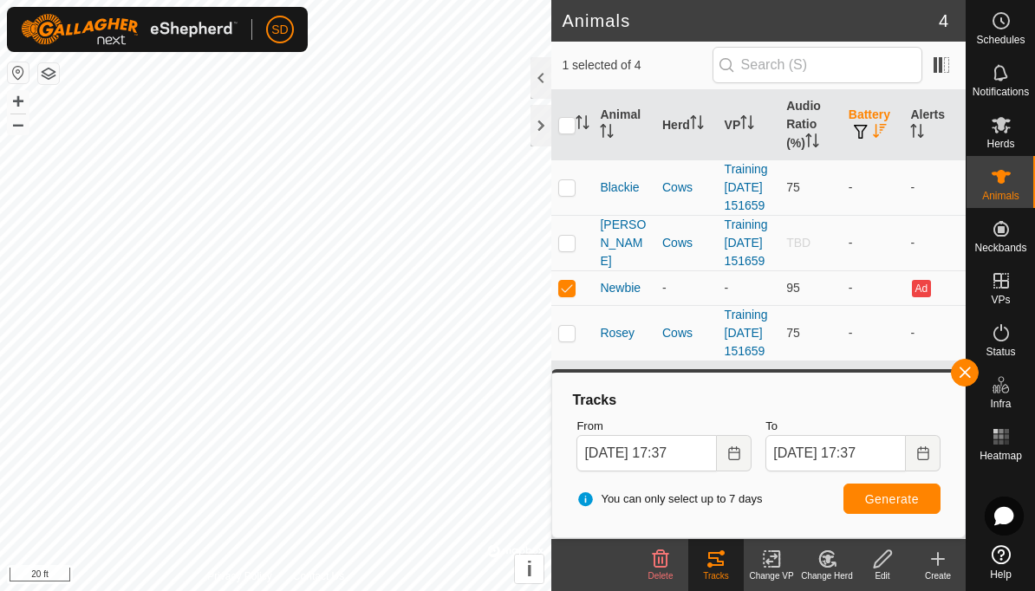
click at [916, 512] on button "Generate" at bounding box center [891, 499] width 97 height 30
click at [971, 371] on span "button" at bounding box center [965, 373] width 14 height 14
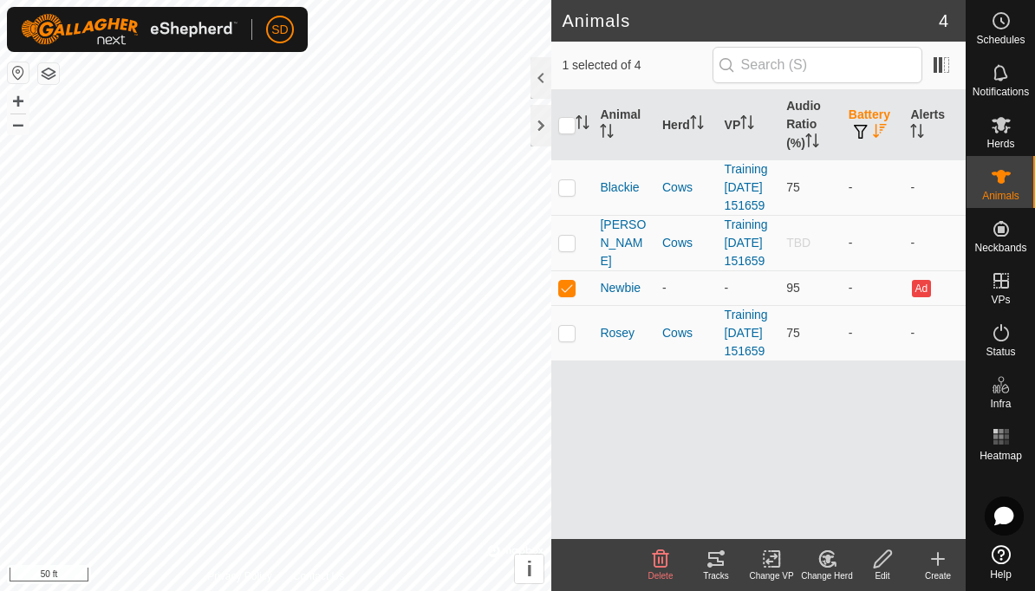
click at [567, 295] on p-checkbox at bounding box center [566, 288] width 17 height 14
checkbox input "false"
click at [578, 361] on td at bounding box center [572, 332] width 42 height 55
checkbox input "true"
click at [714, 567] on icon at bounding box center [716, 559] width 21 height 21
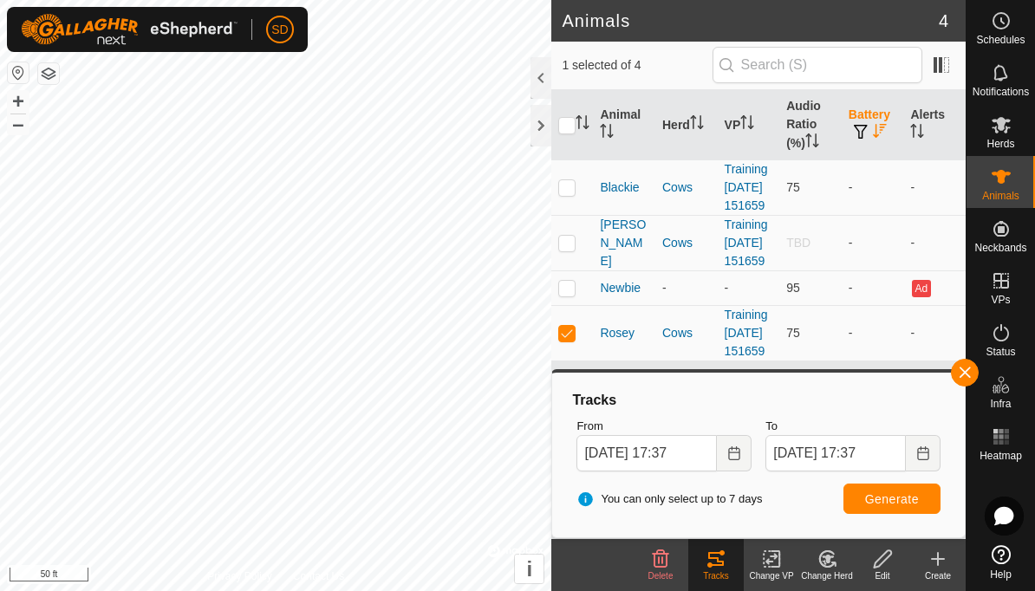
click at [739, 450] on icon "Choose Date" at bounding box center [733, 453] width 11 height 14
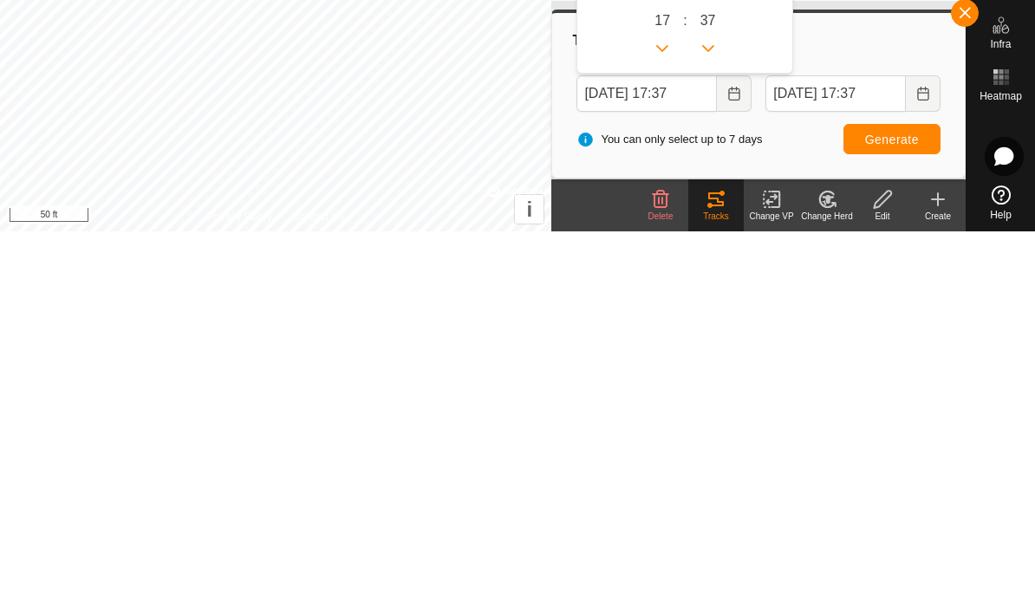
click at [741, 446] on icon "Choose Date" at bounding box center [734, 453] width 14 height 14
click at [743, 435] on button "Choose Date" at bounding box center [734, 453] width 35 height 36
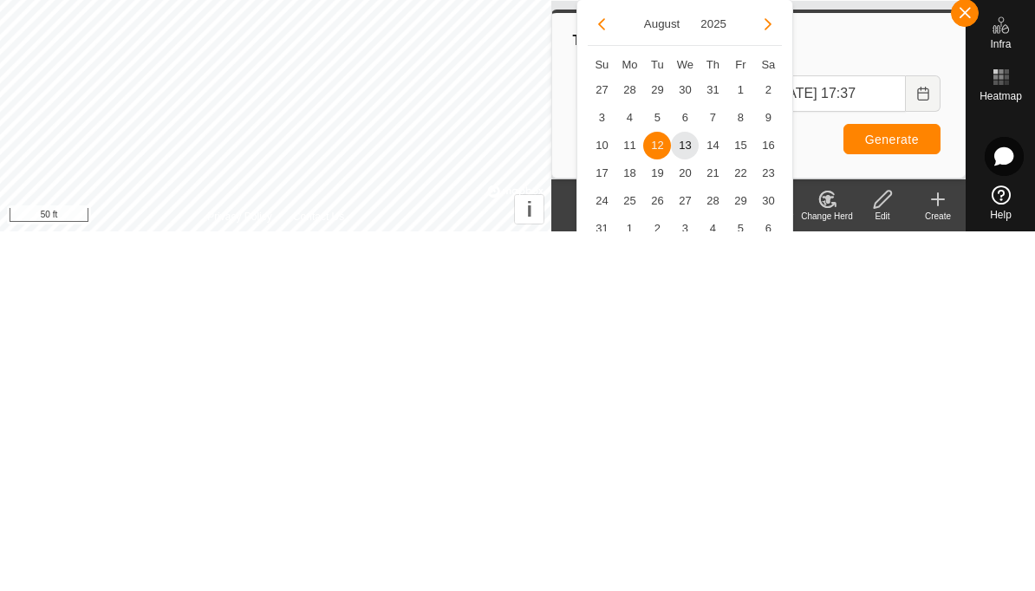
click at [688, 491] on span "13" at bounding box center [685, 505] width 28 height 28
type input "Aug 13, 2025 17:37"
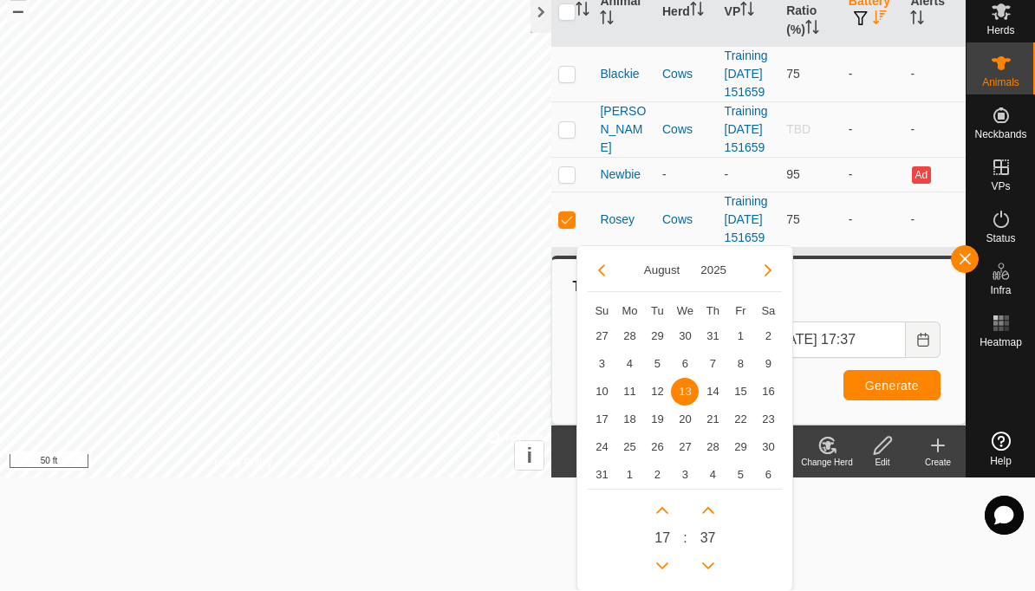
scroll to position [0, 0]
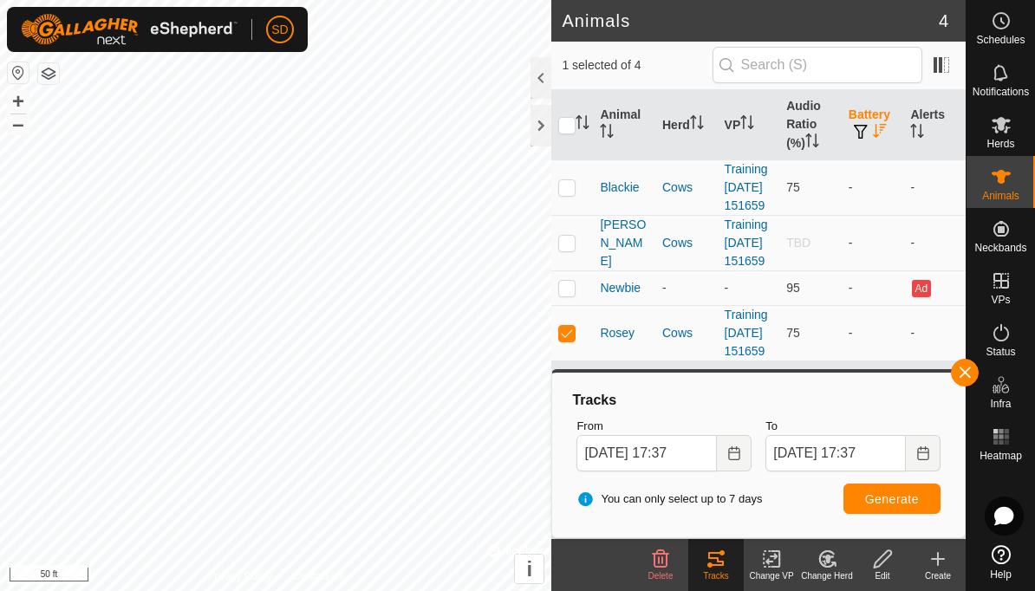
click at [913, 498] on span "Generate" at bounding box center [892, 499] width 54 height 14
click at [966, 373] on span "button" at bounding box center [965, 373] width 14 height 14
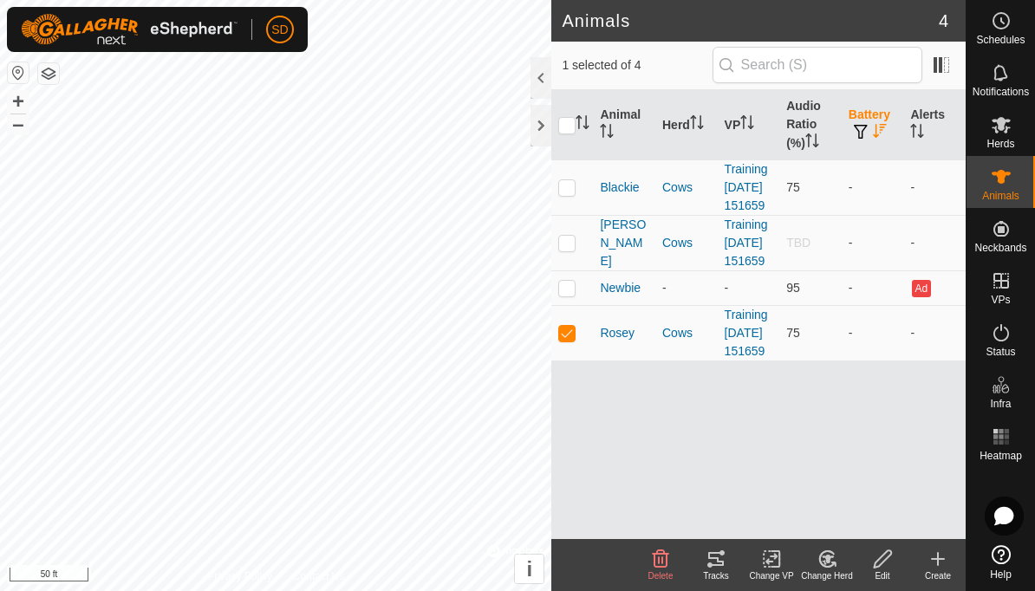
click at [720, 569] on div "Tracks" at bounding box center [715, 575] width 55 height 13
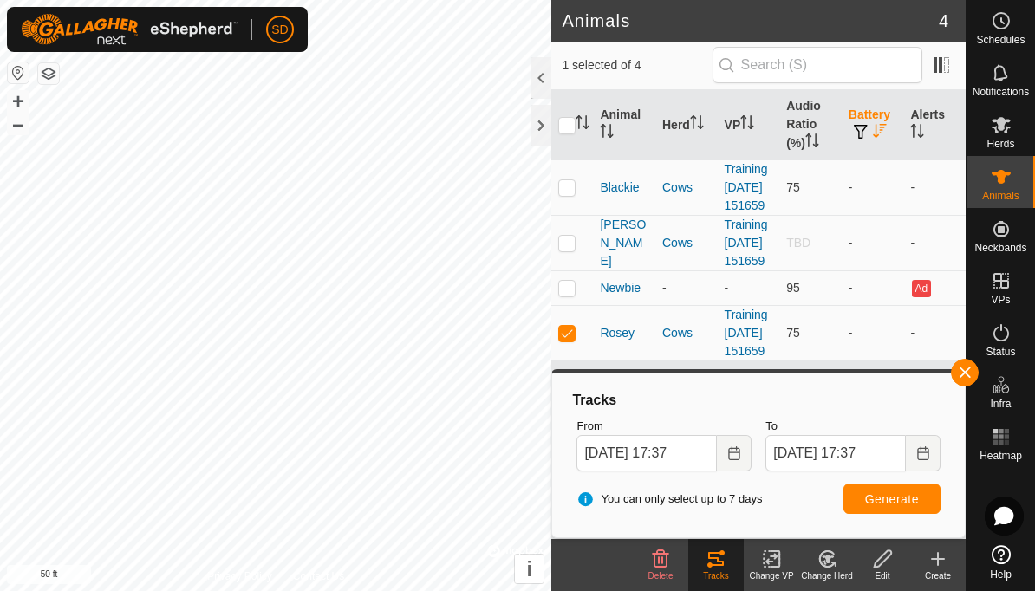
click at [918, 502] on span "Generate" at bounding box center [892, 499] width 54 height 14
click at [719, 563] on icon at bounding box center [716, 559] width 21 height 21
click at [964, 373] on span "button" at bounding box center [965, 373] width 14 height 14
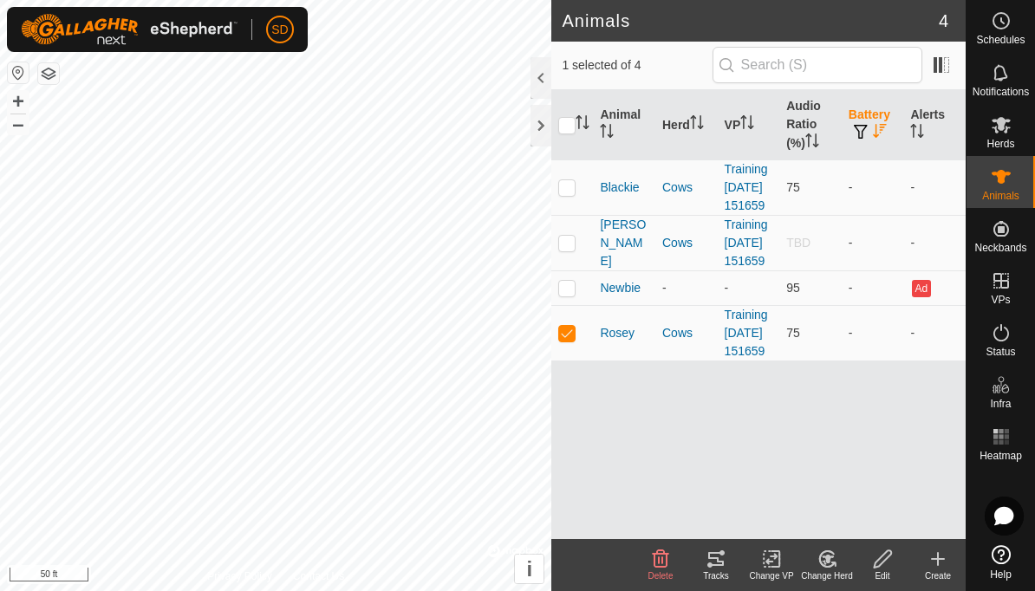
click at [575, 340] on p-checkbox at bounding box center [566, 333] width 17 height 14
checkbox input "false"
click at [573, 209] on td at bounding box center [572, 186] width 42 height 55
checkbox input "true"
click at [722, 579] on div "Tracks" at bounding box center [715, 575] width 55 height 13
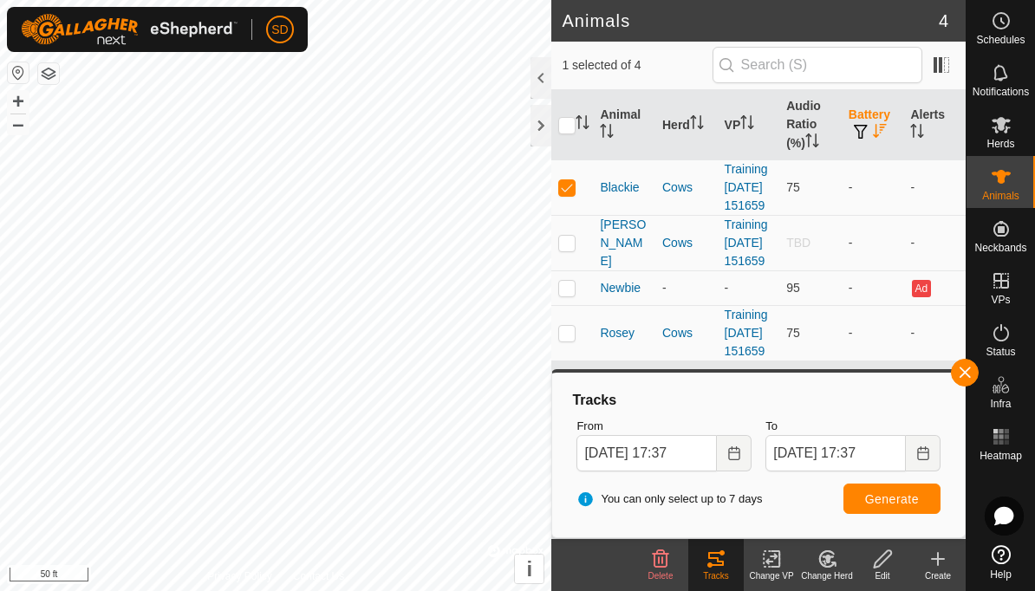
click at [906, 495] on span "Generate" at bounding box center [892, 499] width 54 height 14
click at [738, 450] on icon "Choose Date" at bounding box center [734, 453] width 14 height 14
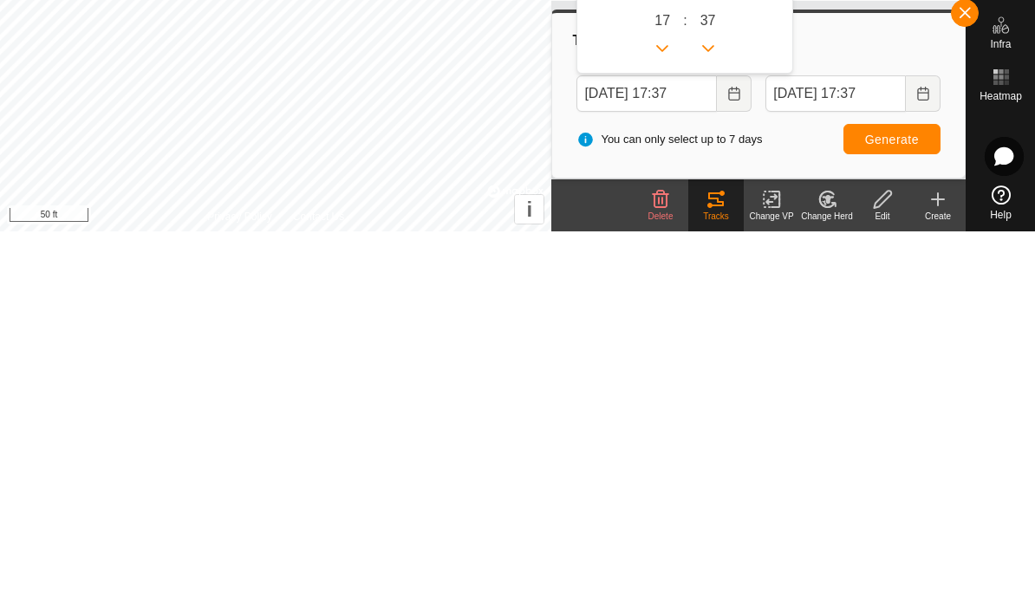
click at [740, 446] on icon "Choose Date" at bounding box center [734, 453] width 14 height 14
click at [745, 435] on button "Choose Date" at bounding box center [734, 453] width 35 height 36
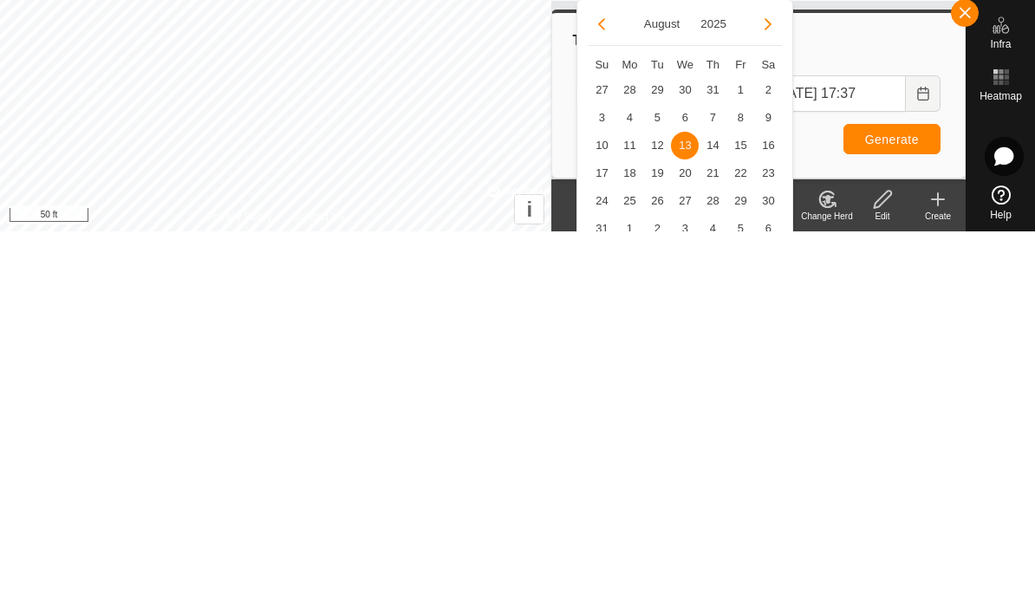
click at [667, 491] on span "12" at bounding box center [657, 505] width 28 height 28
type input "Aug 12, 2025 17:37"
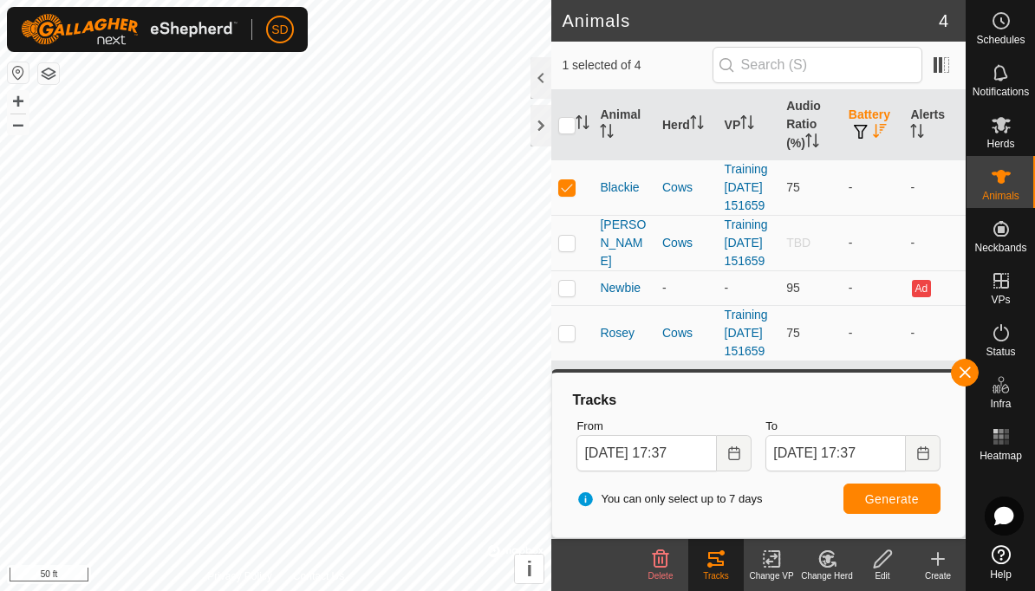
click at [915, 496] on span "Generate" at bounding box center [892, 499] width 54 height 14
click at [965, 369] on span "button" at bounding box center [965, 373] width 14 height 14
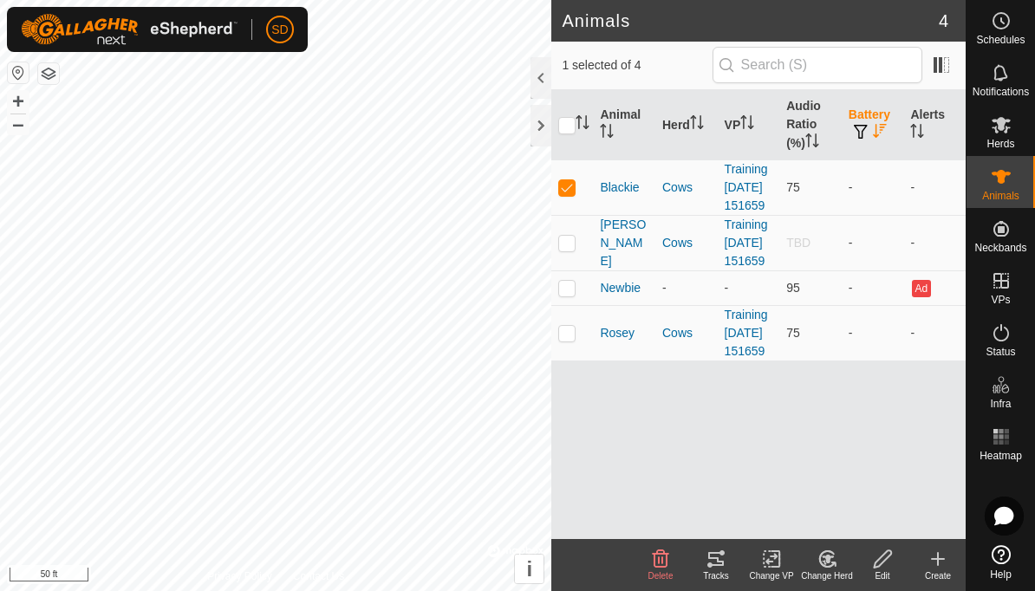
click at [573, 194] on p-checkbox at bounding box center [566, 187] width 17 height 14
checkbox input "false"
click at [573, 340] on p-checkbox at bounding box center [566, 333] width 17 height 14
click at [711, 563] on icon at bounding box center [709, 565] width 5 height 5
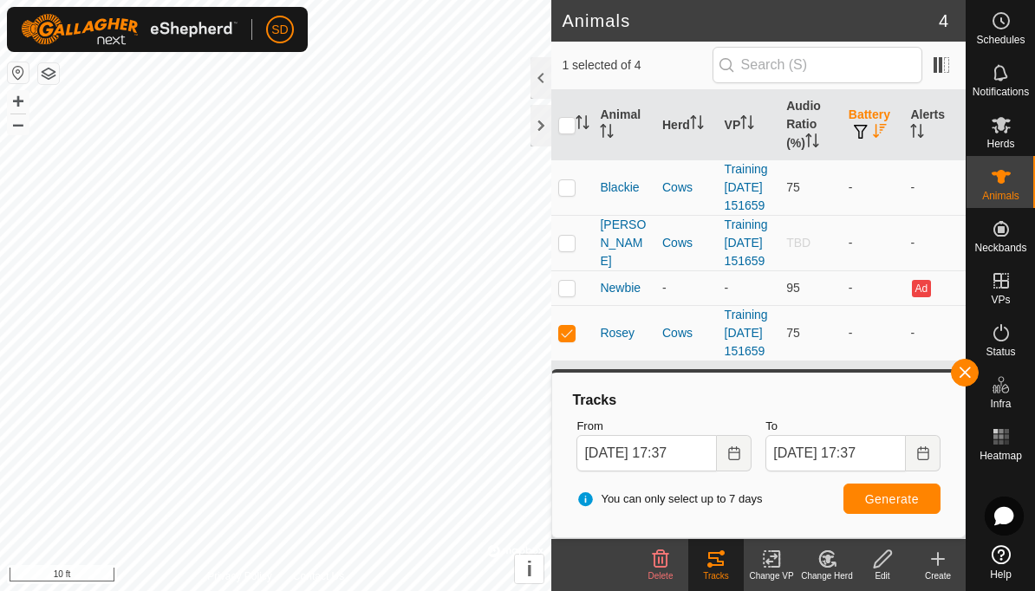
click at [969, 370] on span "button" at bounding box center [965, 373] width 14 height 14
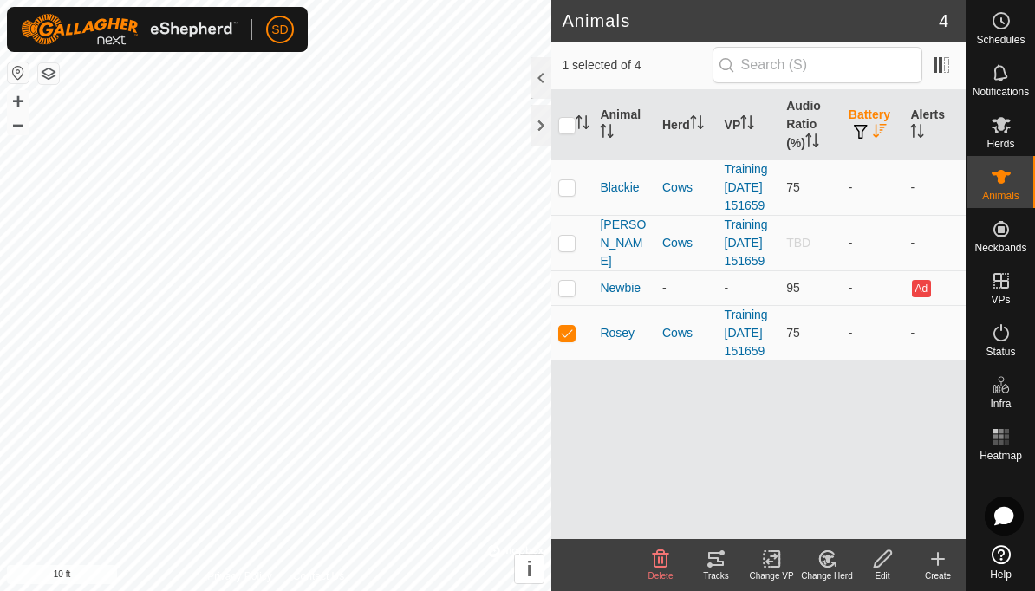
click at [582, 361] on td at bounding box center [572, 332] width 42 height 55
checkbox input "false"
click at [575, 194] on p-checkbox at bounding box center [566, 187] width 17 height 14
checkbox input "true"
click at [712, 570] on div "Tracks" at bounding box center [715, 575] width 55 height 13
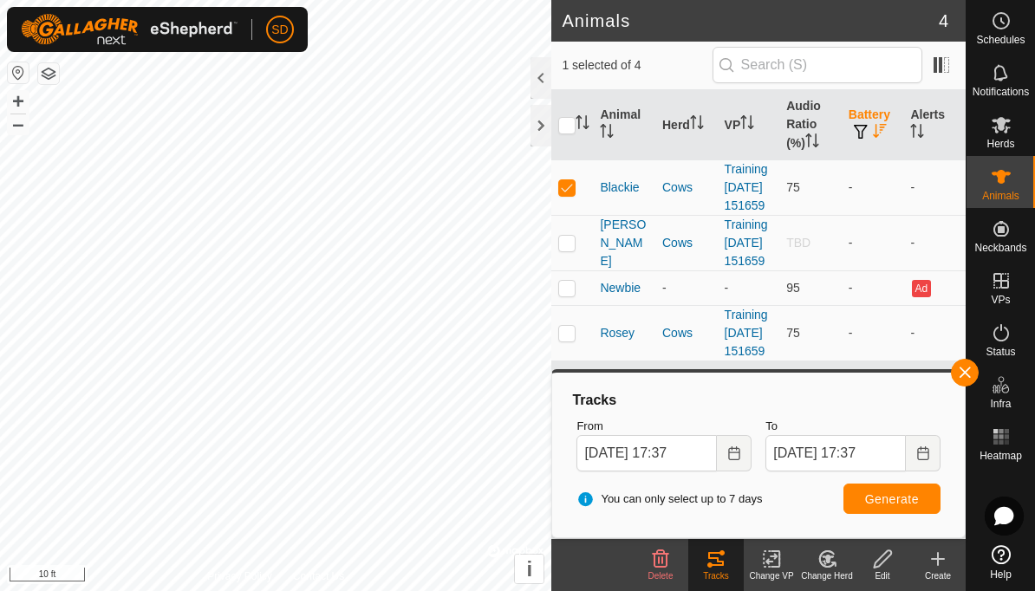
click at [965, 371] on span "button" at bounding box center [965, 373] width 14 height 14
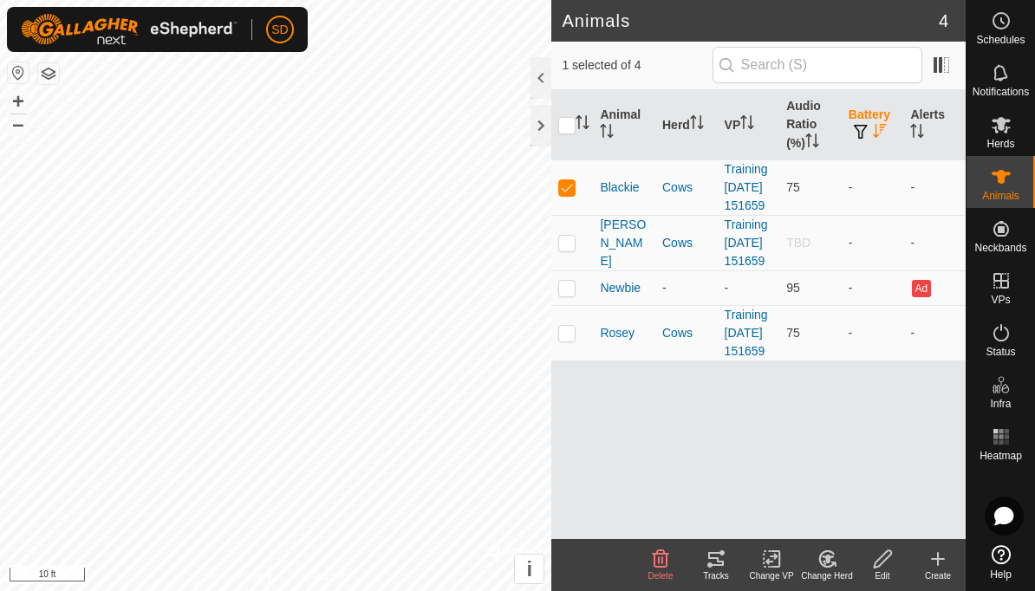
click at [575, 250] on p-checkbox at bounding box center [566, 243] width 17 height 14
checkbox input "true"
click at [716, 556] on icon at bounding box center [716, 559] width 21 height 21
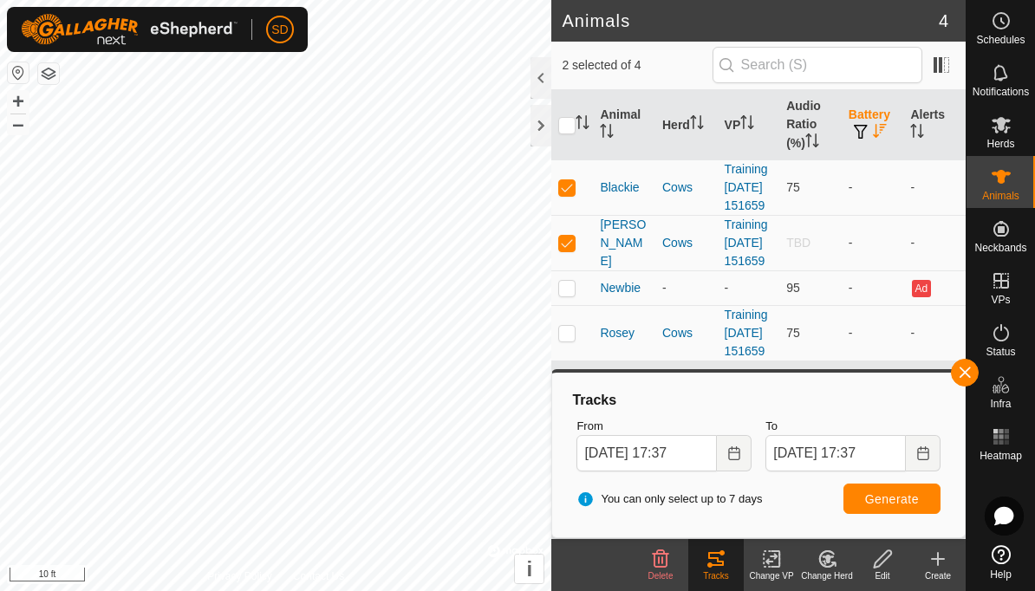
click at [561, 209] on td at bounding box center [572, 186] width 42 height 55
checkbox input "false"
click at [918, 496] on span "Generate" at bounding box center [892, 499] width 54 height 14
click at [973, 371] on button "button" at bounding box center [965, 373] width 28 height 28
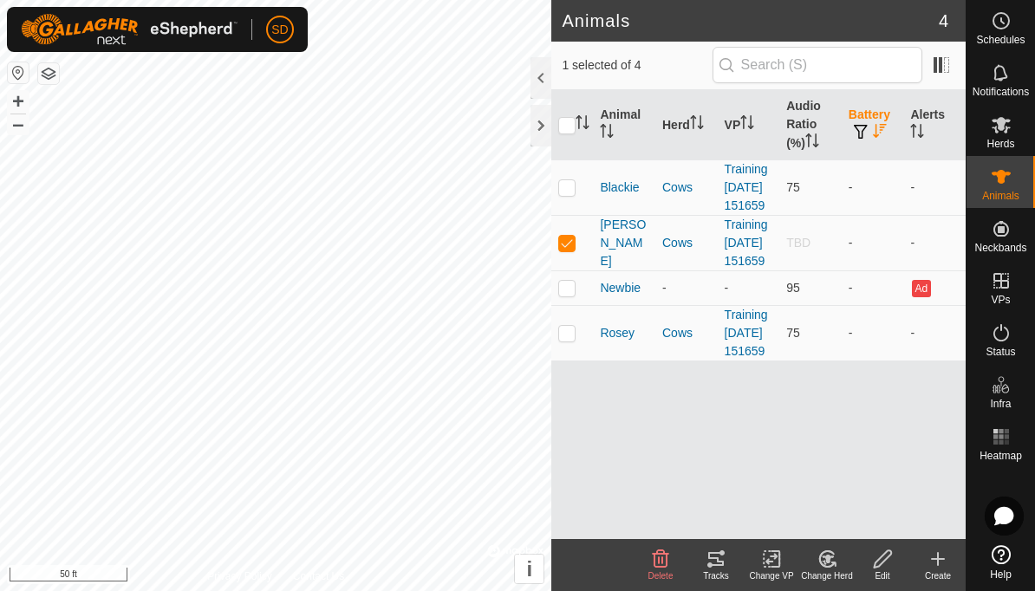
click at [574, 270] on td at bounding box center [572, 242] width 42 height 55
checkbox input "false"
click at [574, 340] on p-checkbox at bounding box center [566, 333] width 17 height 14
click at [717, 564] on icon at bounding box center [716, 559] width 16 height 14
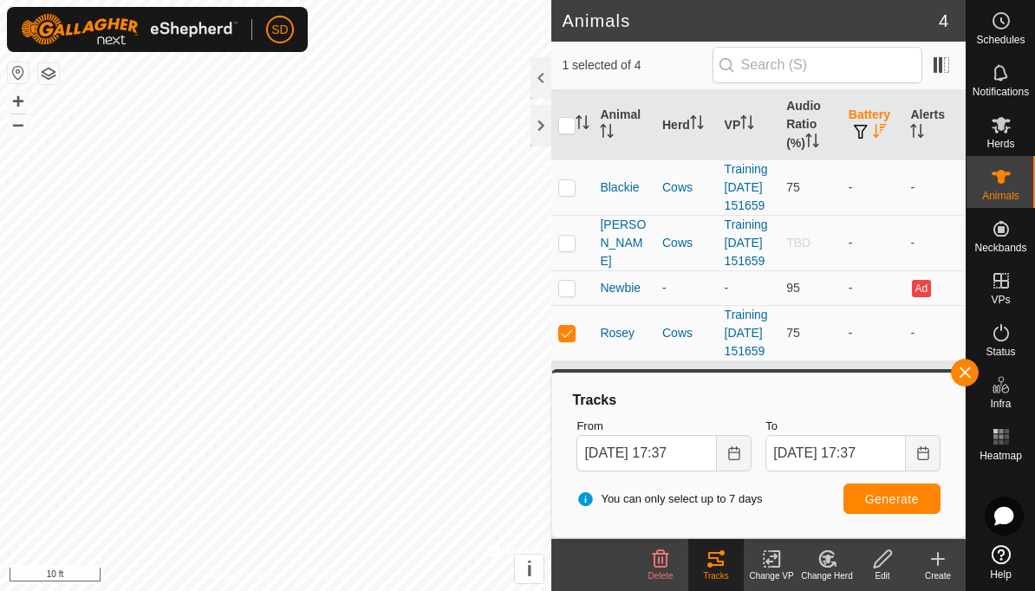
click at [969, 374] on span "button" at bounding box center [965, 373] width 14 height 14
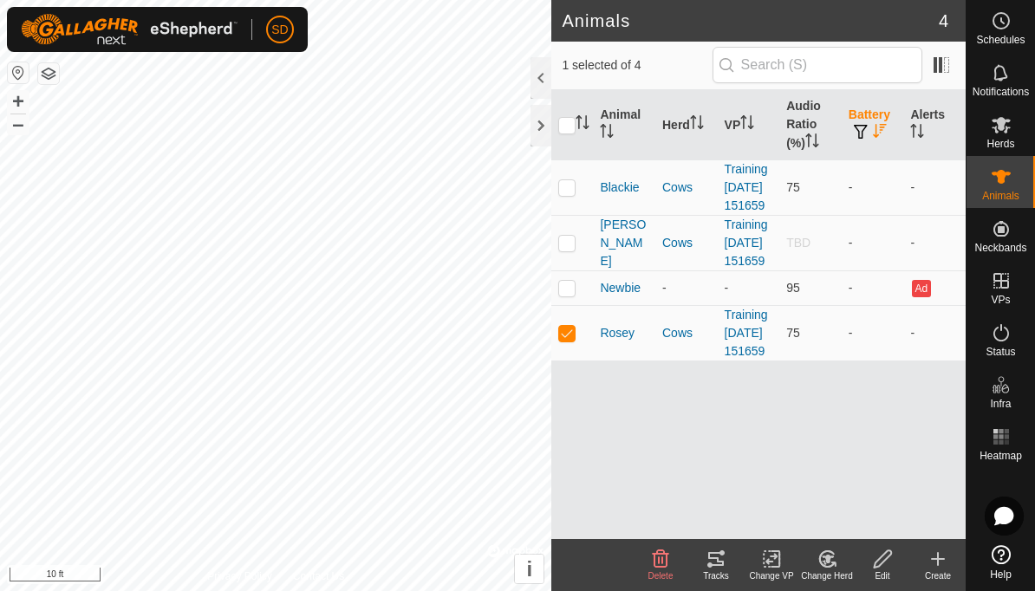
click at [571, 340] on p-checkbox at bounding box center [566, 333] width 17 height 14
checkbox input "false"
click at [576, 305] on td at bounding box center [572, 287] width 42 height 35
checkbox input "true"
click at [713, 558] on icon at bounding box center [716, 559] width 16 height 14
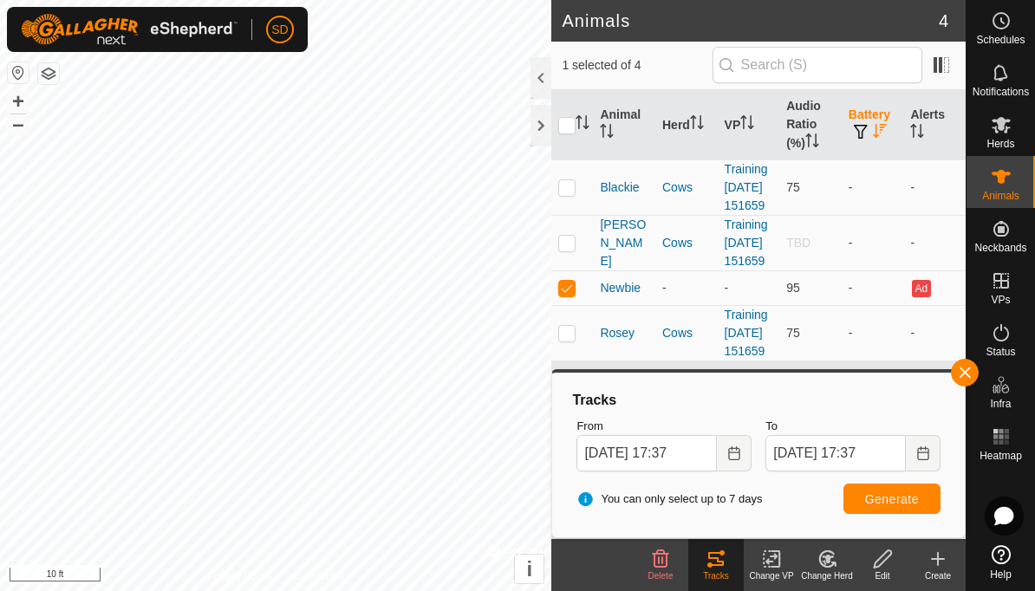
click at [905, 498] on span "Generate" at bounding box center [892, 499] width 54 height 14
click at [543, 130] on div at bounding box center [540, 126] width 21 height 42
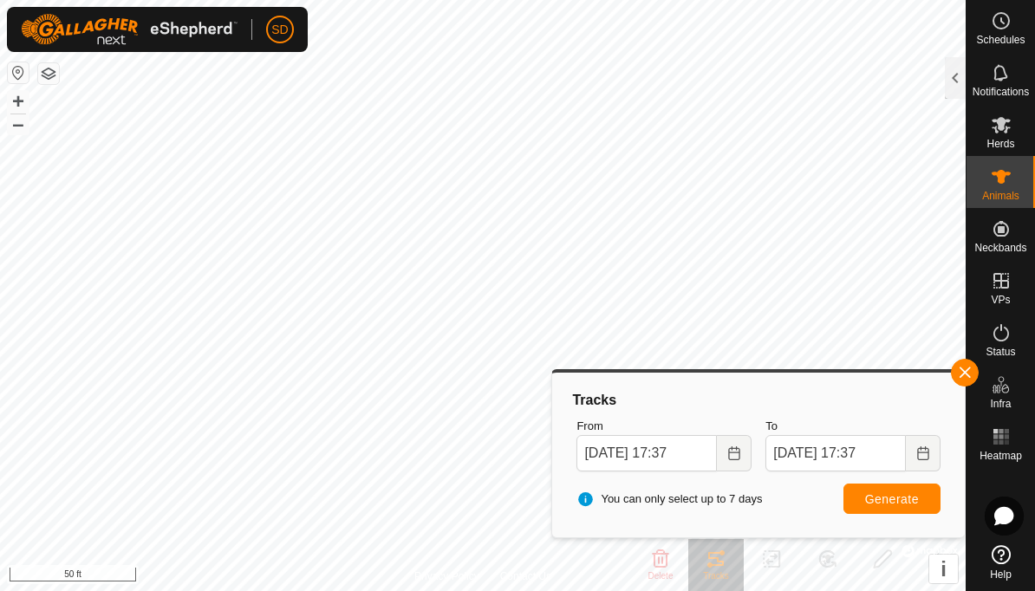
click at [969, 371] on span "button" at bounding box center [965, 373] width 14 height 14
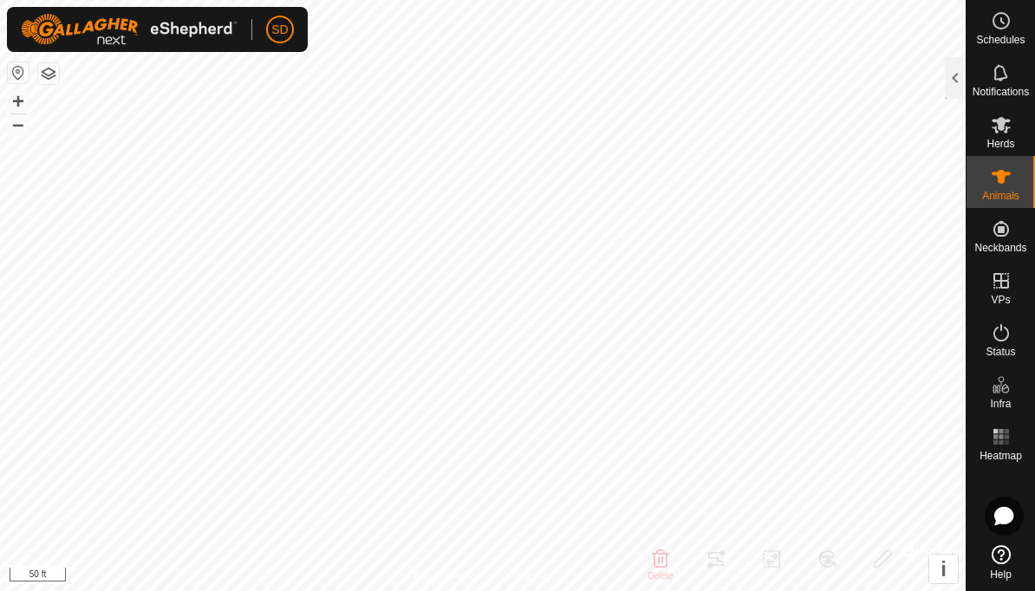
click at [951, 77] on div at bounding box center [955, 78] width 21 height 42
